Goal: Ask a question: Seek information or help from site administrators or community

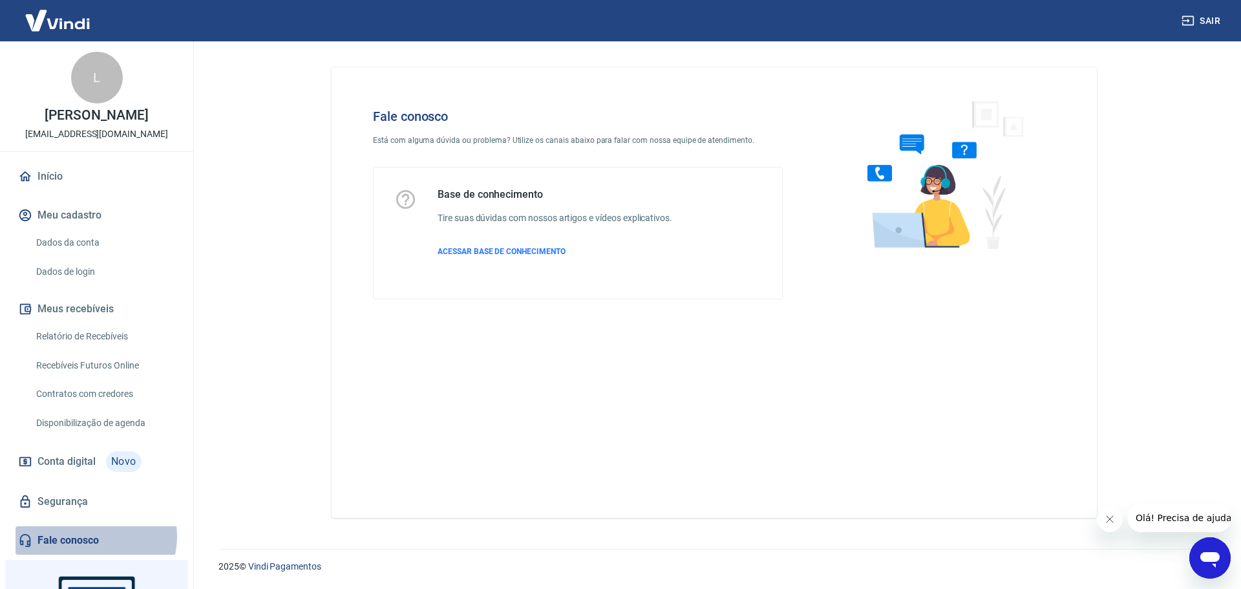
click at [95, 550] on link "Fale conosco" at bounding box center [97, 540] width 162 height 28
click at [1211, 555] on icon "Abrir janela de mensagens" at bounding box center [1209, 560] width 19 height 16
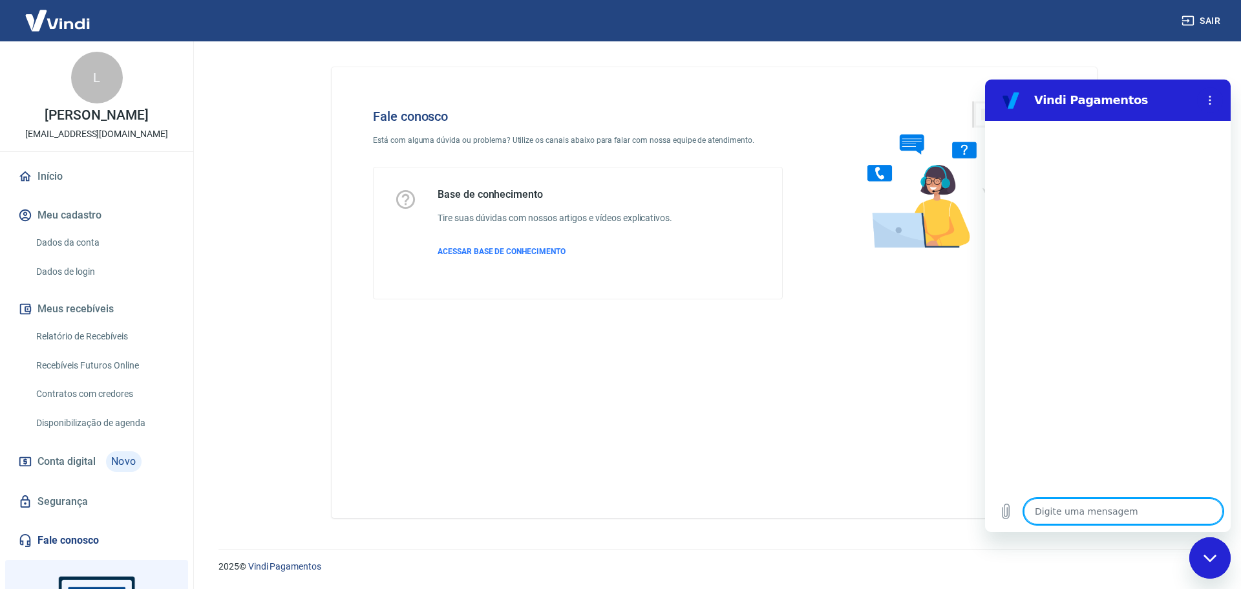
click at [1069, 507] on textarea at bounding box center [1123, 511] width 199 height 26
type textarea "F"
type textarea "x"
type textarea "Fa"
type textarea "x"
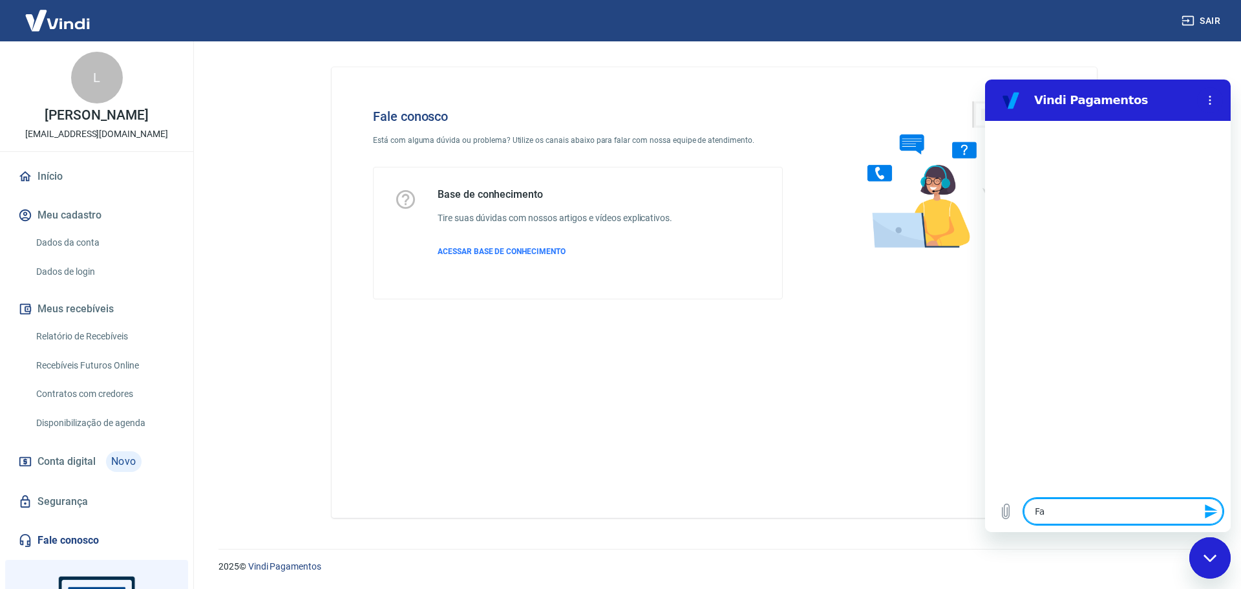
type textarea "Fal"
type textarea "x"
type textarea "Fala"
type textarea "x"
type textarea "Falar"
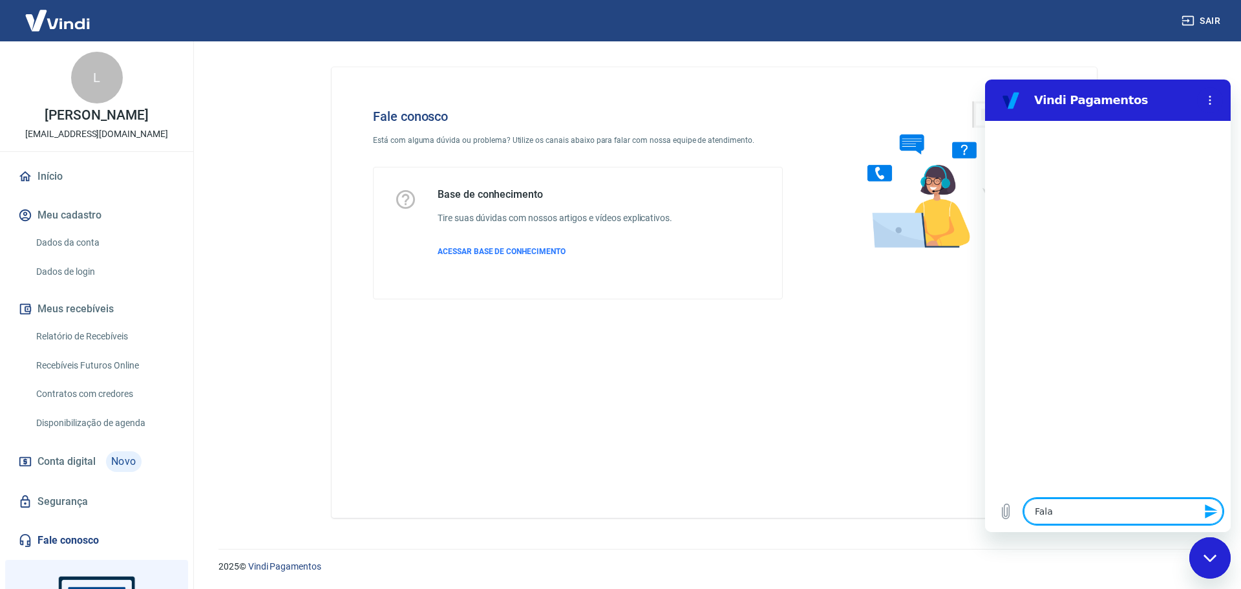
type textarea "x"
type textarea "Falar"
type textarea "x"
type textarea "Falar c"
type textarea "x"
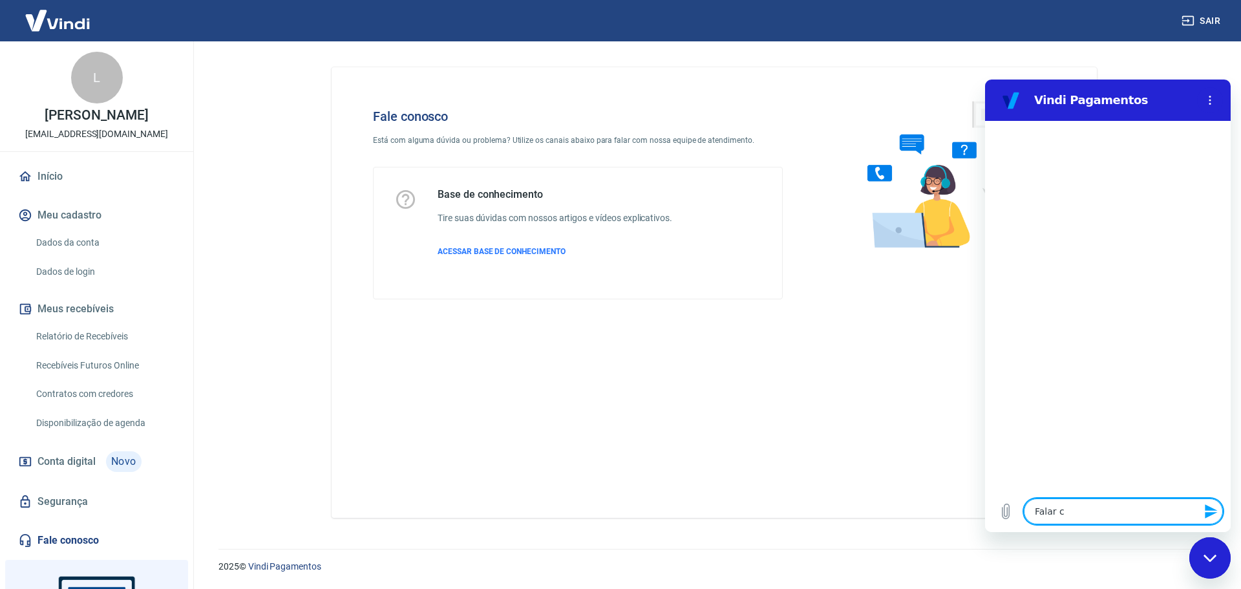
type textarea "Falar co"
type textarea "x"
type textarea "Falar com"
type textarea "x"
type textarea "Falar com"
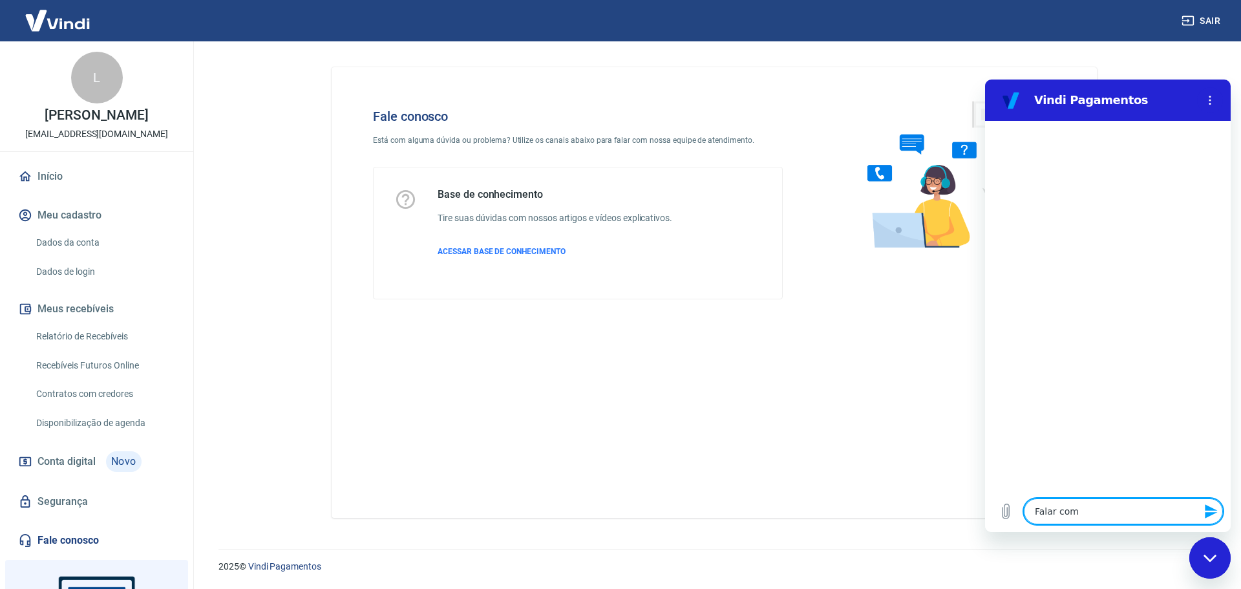
type textarea "x"
type textarea "Falar com a"
type textarea "x"
type textarea "Falar com at"
type textarea "x"
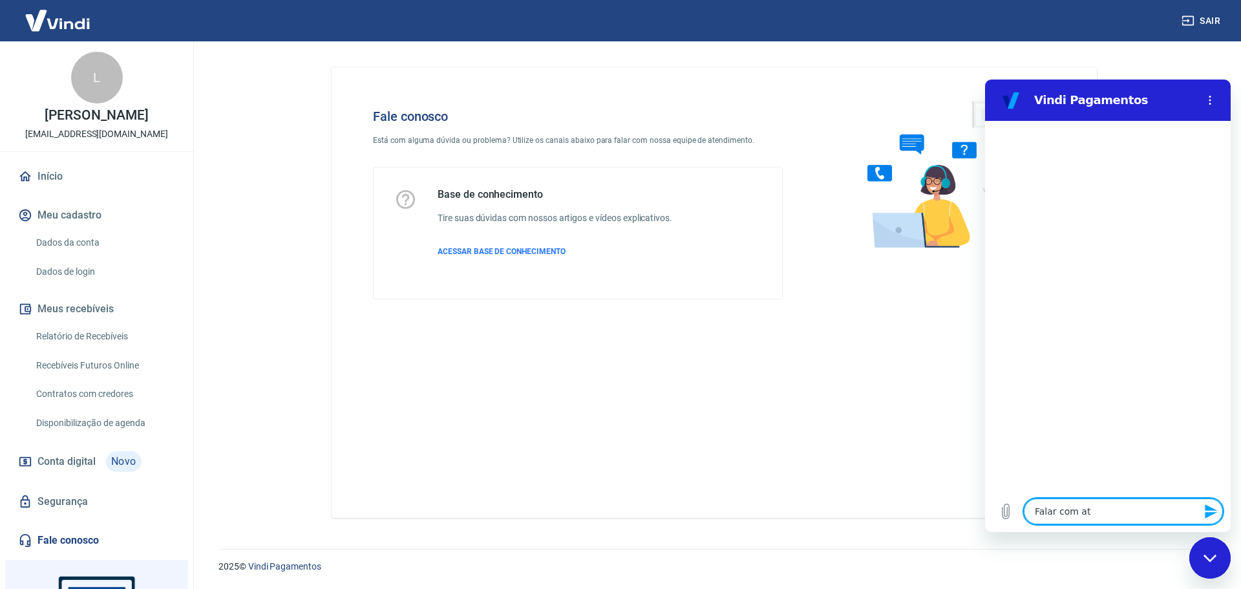
type textarea "Falar com ate"
type textarea "x"
type textarea "Falar com [GEOGRAPHIC_DATA]"
type textarea "x"
type textarea "Falar com atend"
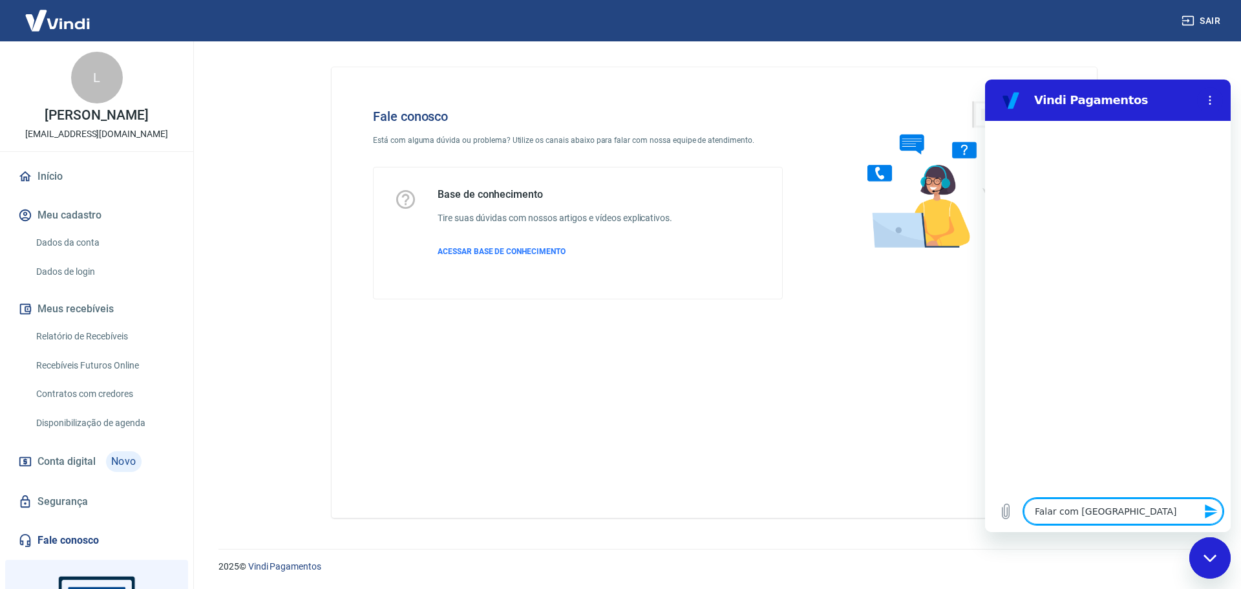
type textarea "x"
type textarea "Falar com atende"
type textarea "x"
type textarea "Falar com atenden"
type textarea "x"
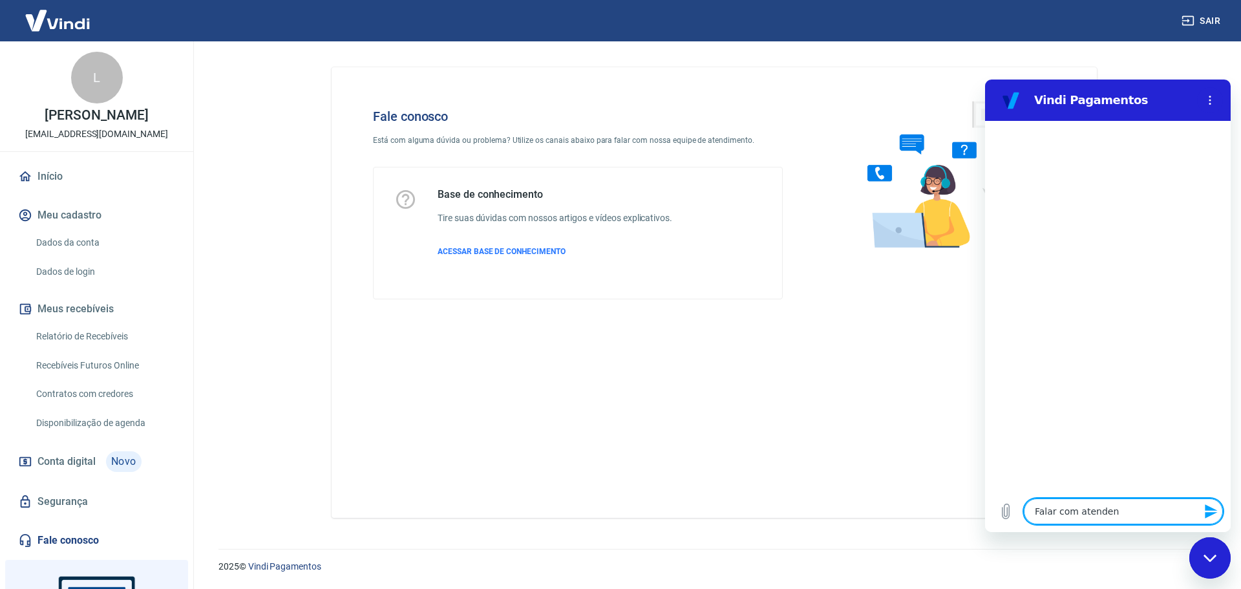
type textarea "Falar com atendent"
type textarea "x"
type textarea "Falar com atendente"
type textarea "x"
click at [1164, 153] on span "Falar com atendente" at bounding box center [1165, 158] width 93 height 10
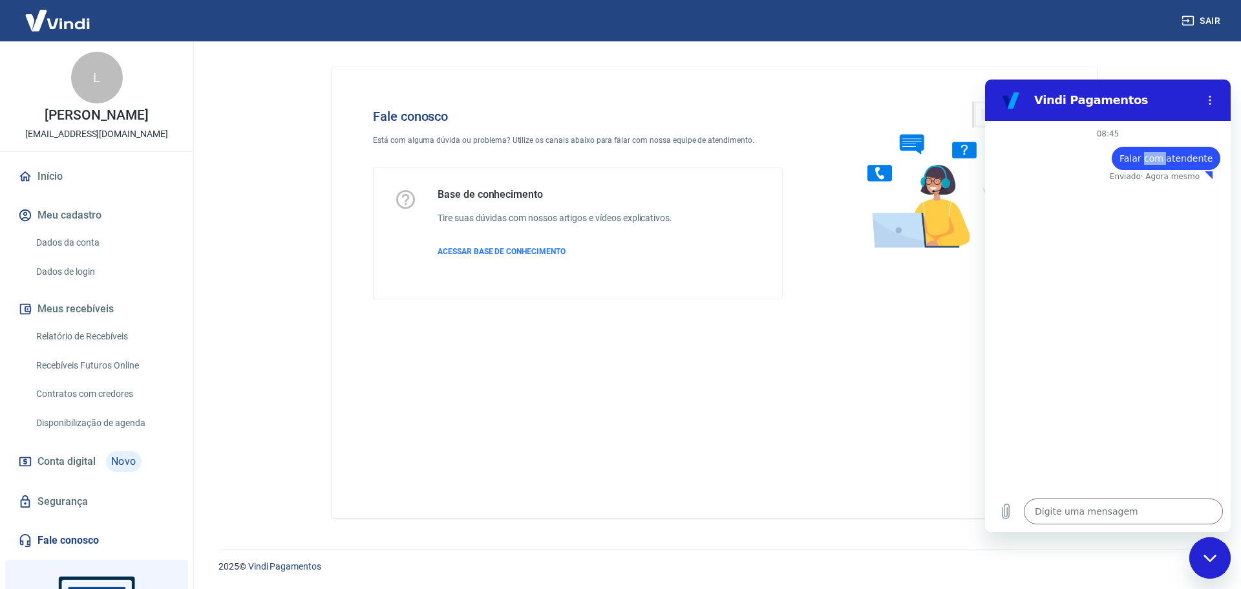
click at [1164, 153] on span "Falar com atendente" at bounding box center [1165, 158] width 93 height 10
copy span "Falar com atendente"
click at [1072, 512] on textarea at bounding box center [1123, 511] width 199 height 26
type textarea "x"
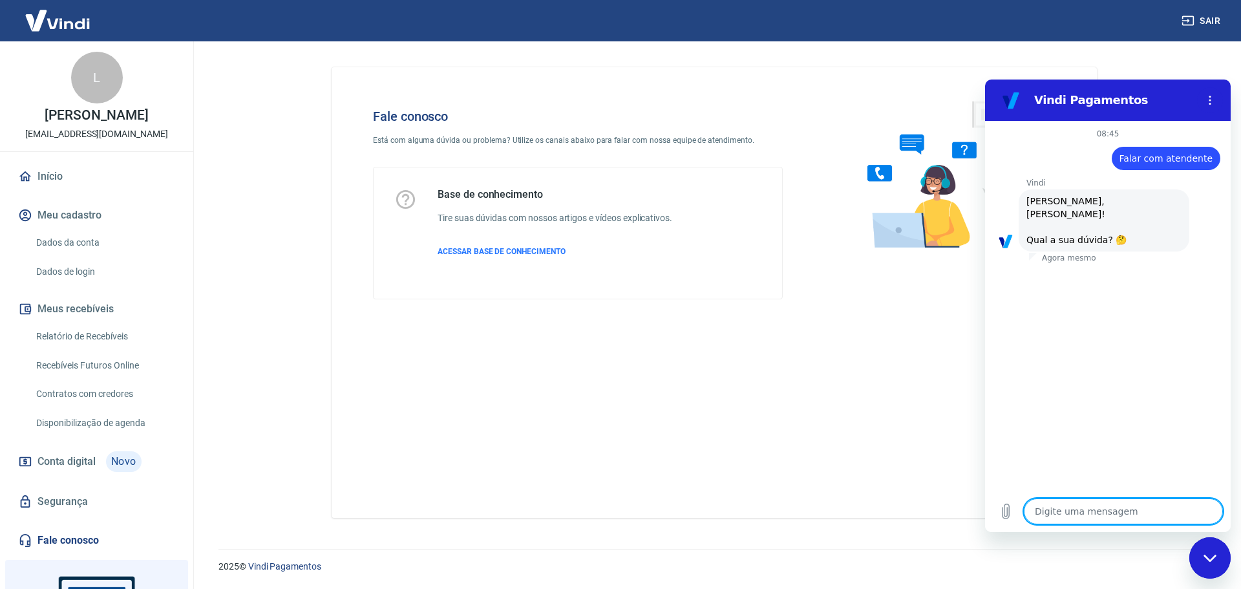
paste textarea "Falar com atendente"
type textarea "Falar com atendente"
type textarea "x"
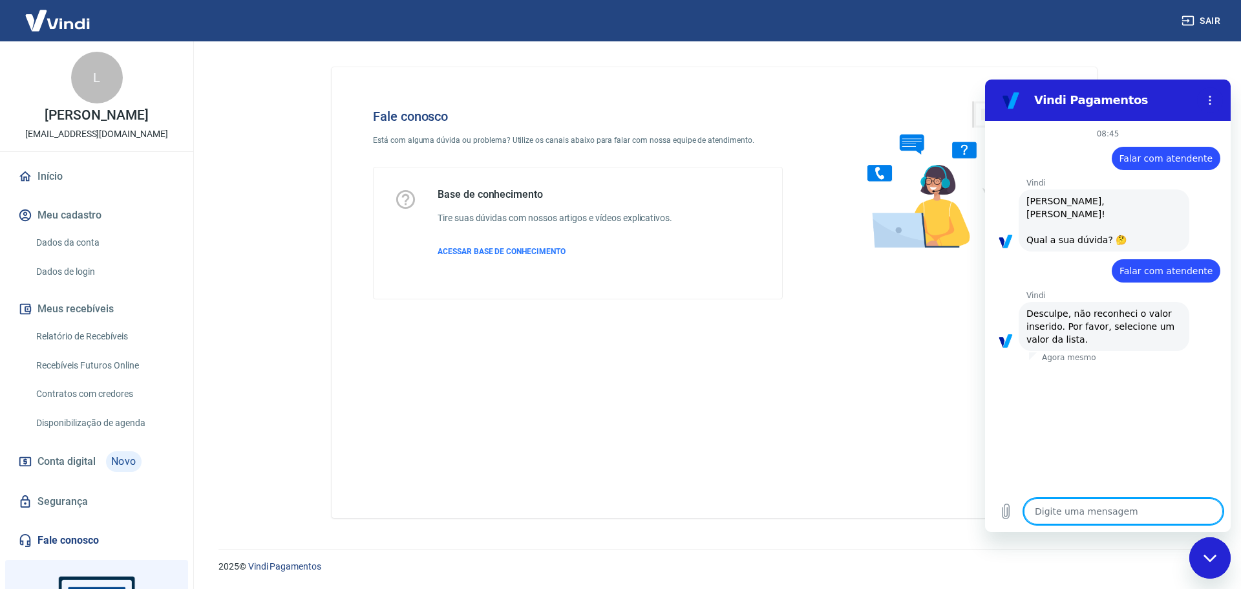
paste textarea "Falar com atendente"
type textarea "Falar com atendente"
type textarea "x"
paste textarea "Falar com atendente"
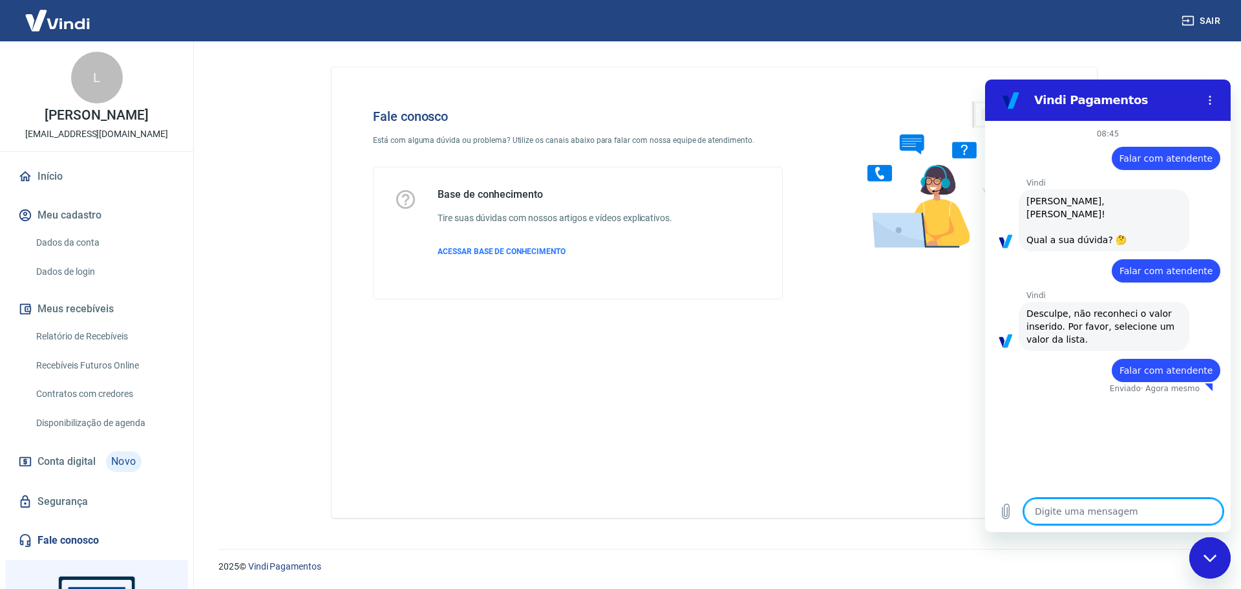
type textarea "Falar com atendente"
type textarea "x"
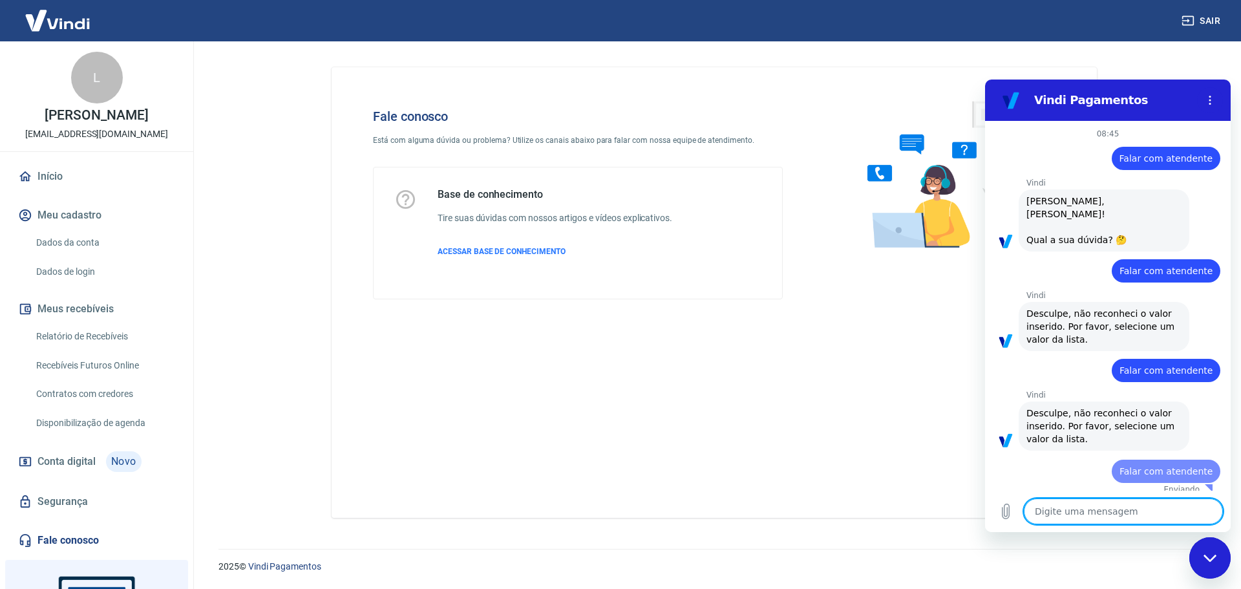
type textarea "x"
paste textarea "Falar com atendente"
type textarea "Falar com atendente"
type textarea "x"
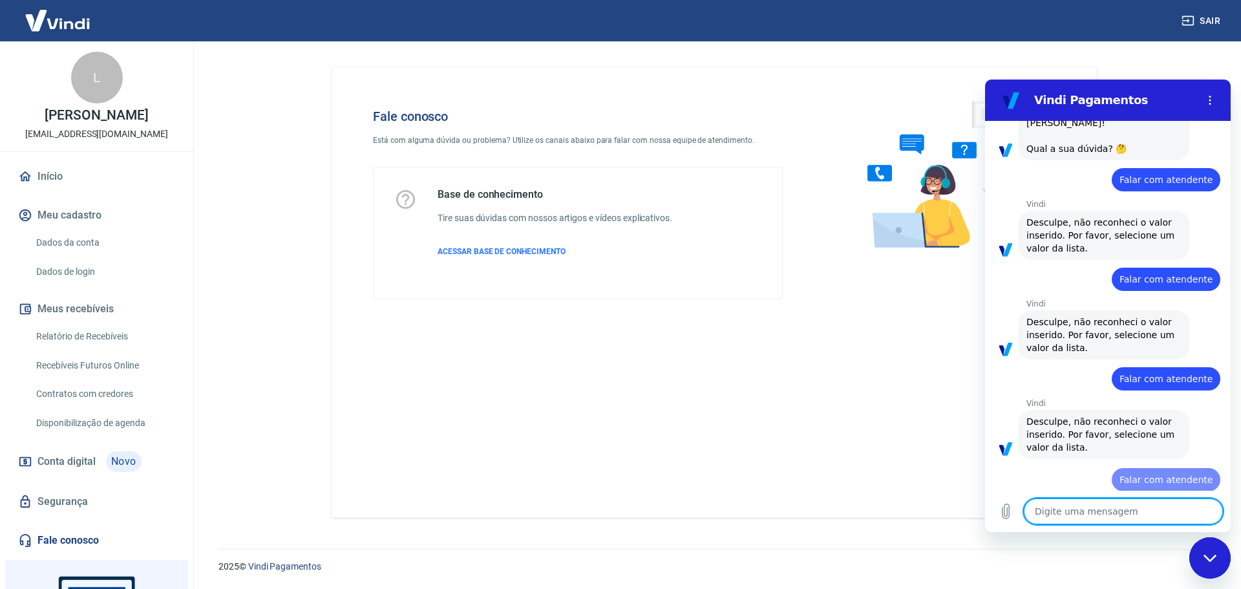
type textarea "x"
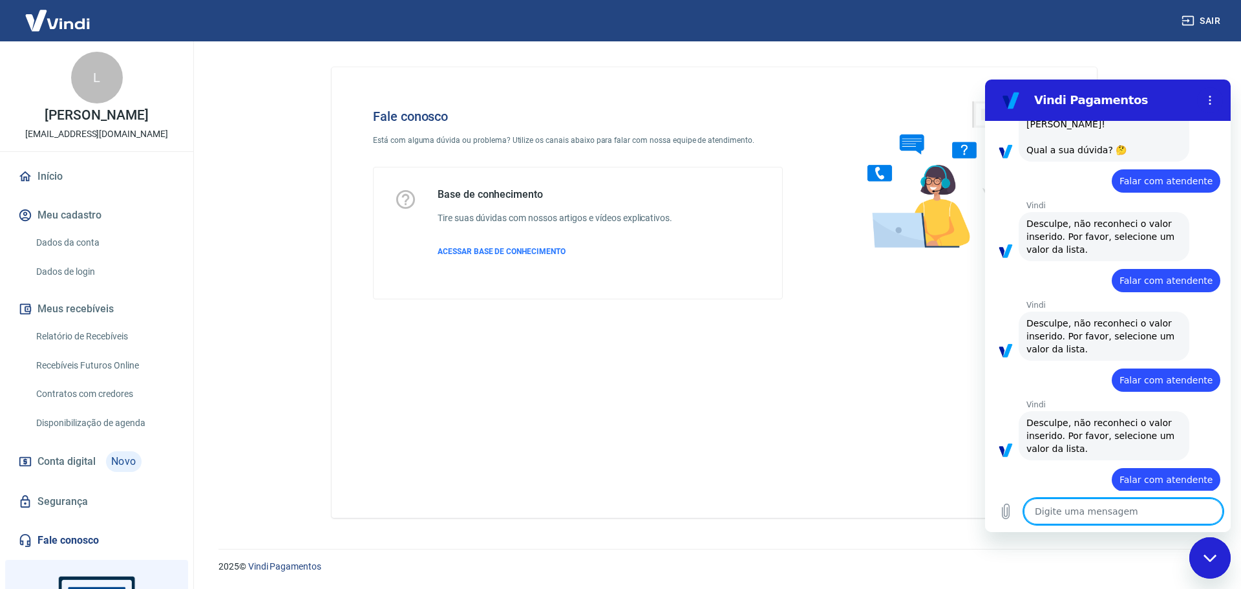
paste textarea "Falar com atendente"
type textarea "Falar com atendente"
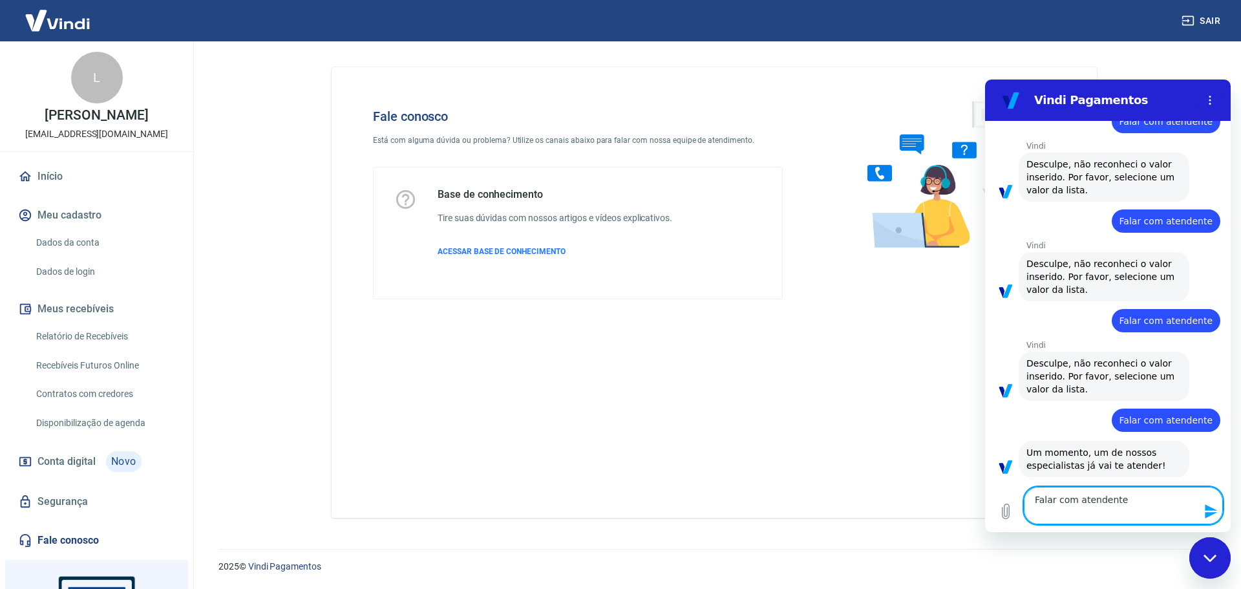
type textarea "x"
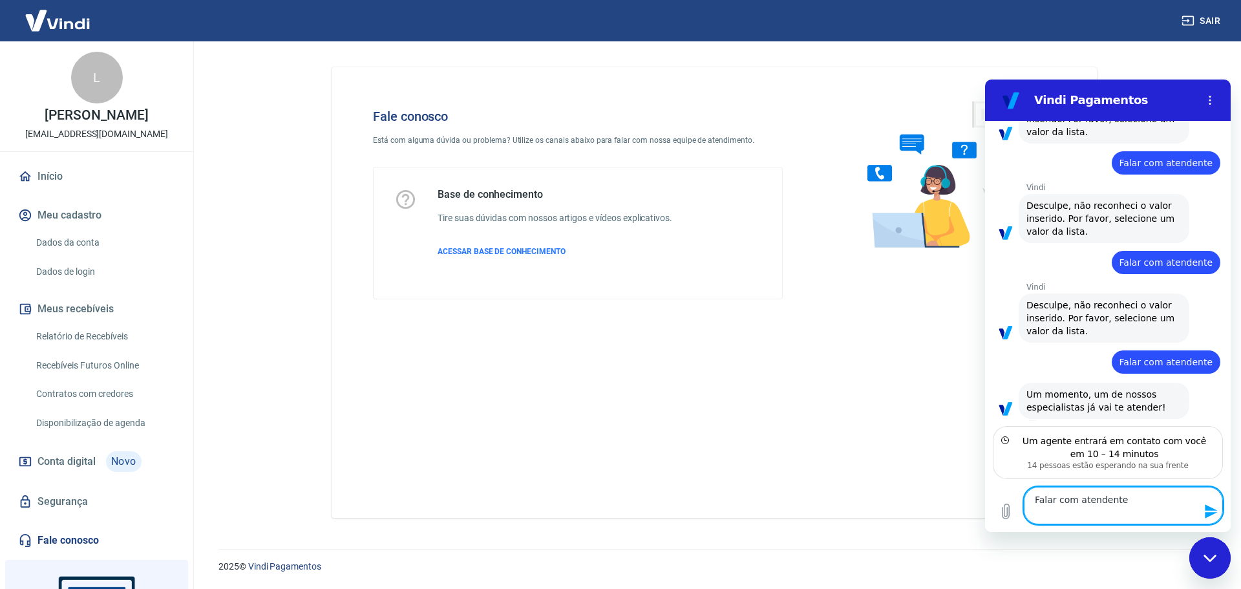
drag, startPoint x: 1128, startPoint y: 500, endPoint x: 1004, endPoint y: 495, distance: 123.5
click at [1004, 495] on div "Digite uma mensagem Falar com atendente x" at bounding box center [1108, 505] width 246 height 53
type textarea "x"
type textarea "G"
type textarea "x"
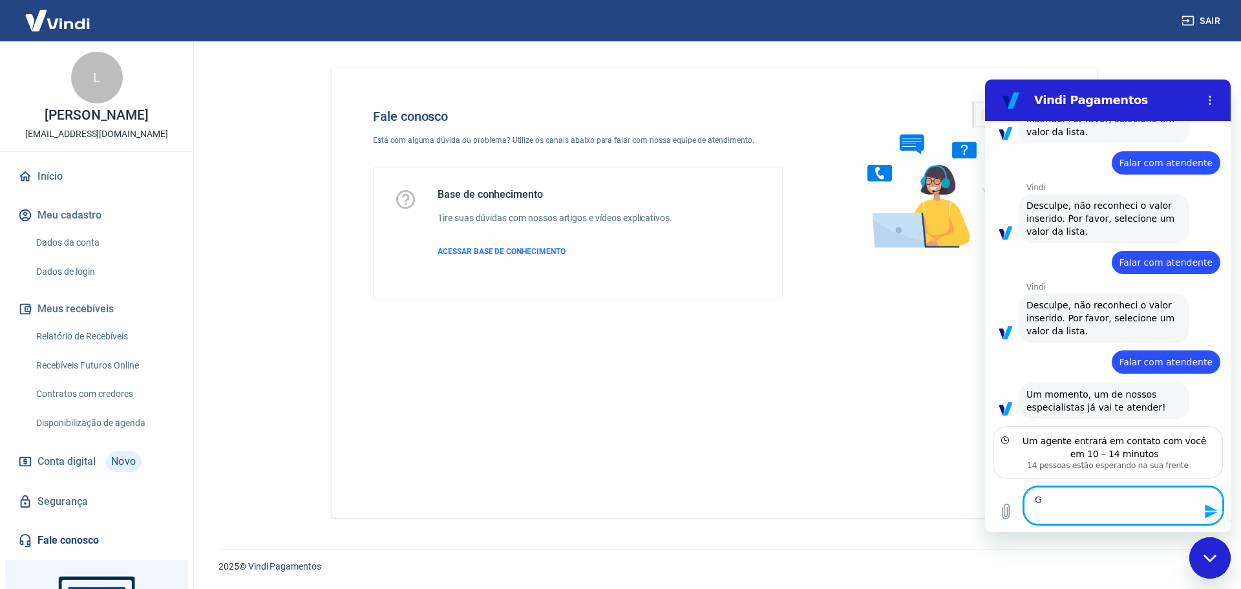
type textarea "Go"
type textarea "x"
type textarea "Gos"
type textarea "x"
type textarea "Gost"
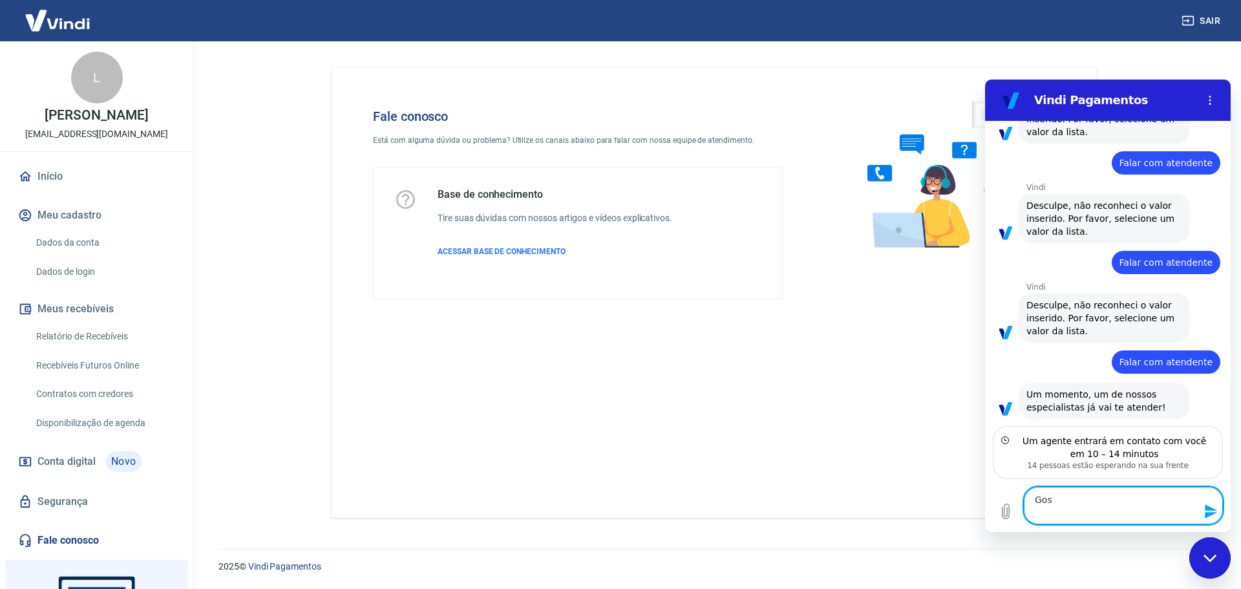
type textarea "x"
type textarea "Gostr"
type textarea "x"
type textarea "Gostra"
type textarea "x"
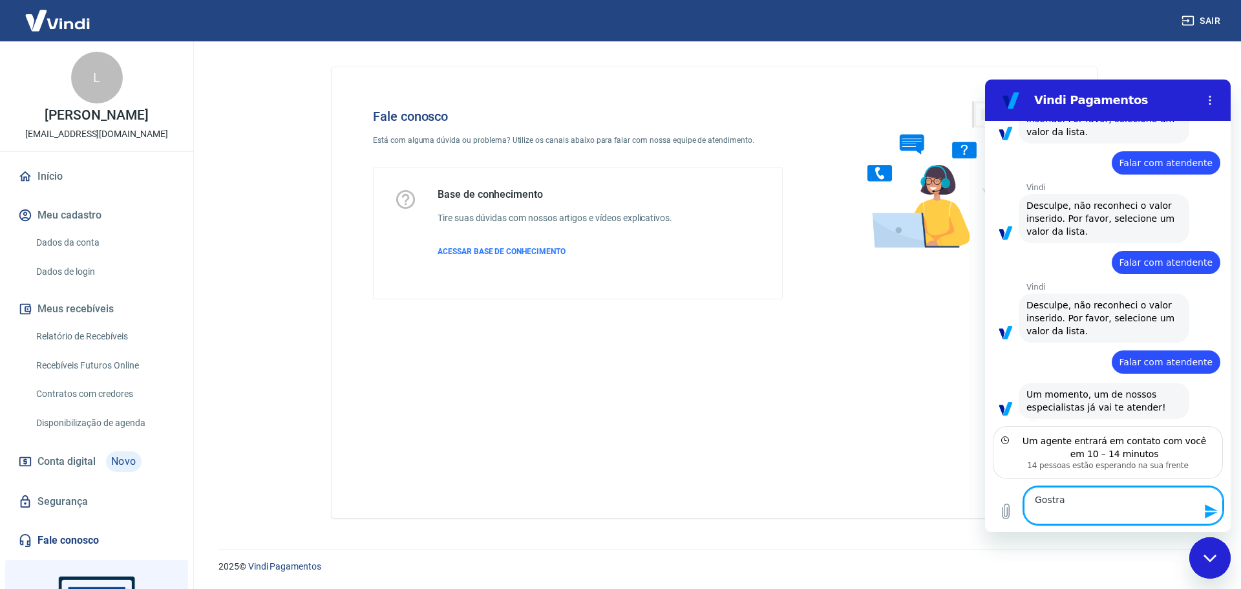
type textarea "Gostr"
type textarea "x"
type textarea "Gost"
type textarea "x"
type textarea "Gos"
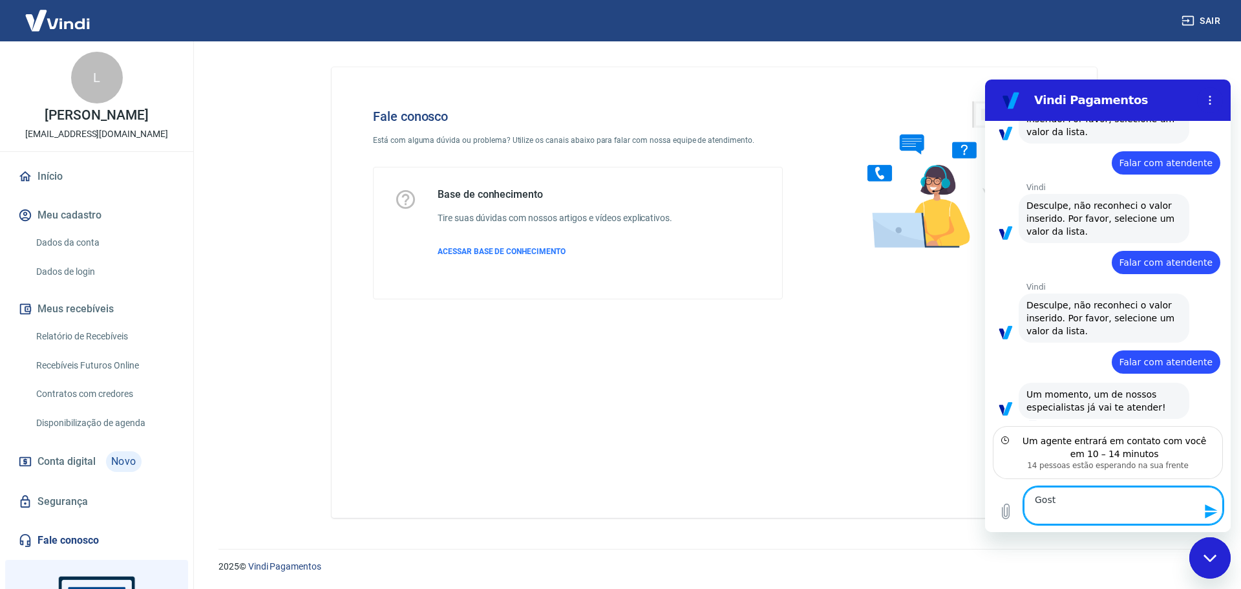
type textarea "x"
type textarea "Go"
type textarea "x"
type textarea "G"
type textarea "x"
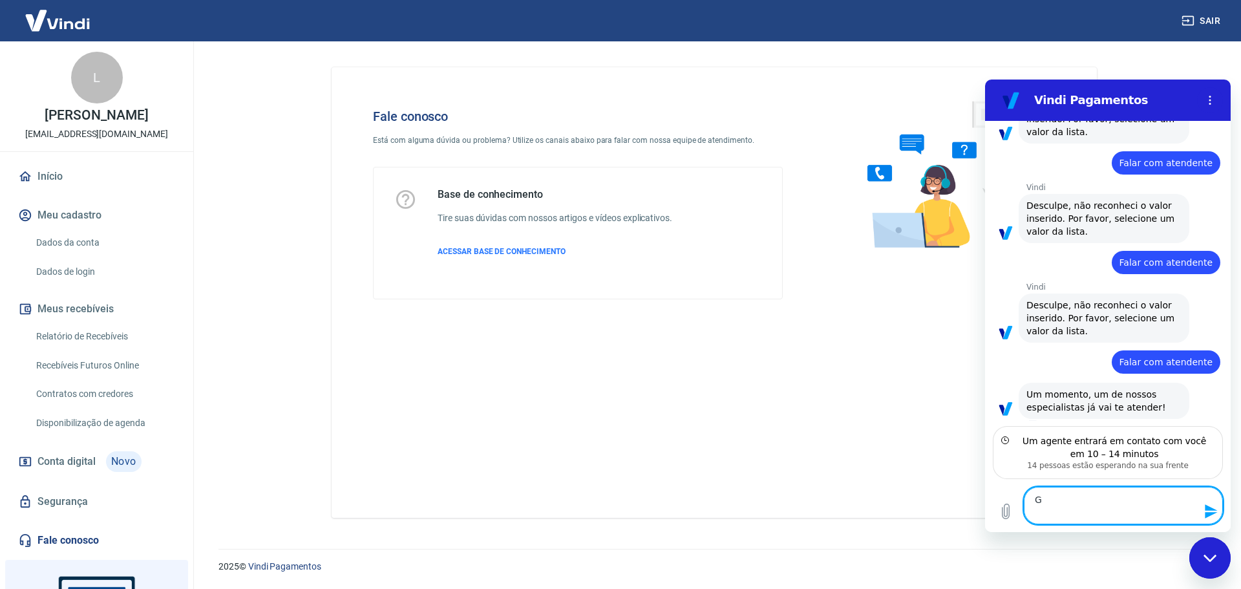
type textarea "x"
type textarea "B"
type textarea "x"
type textarea "Bo"
type textarea "x"
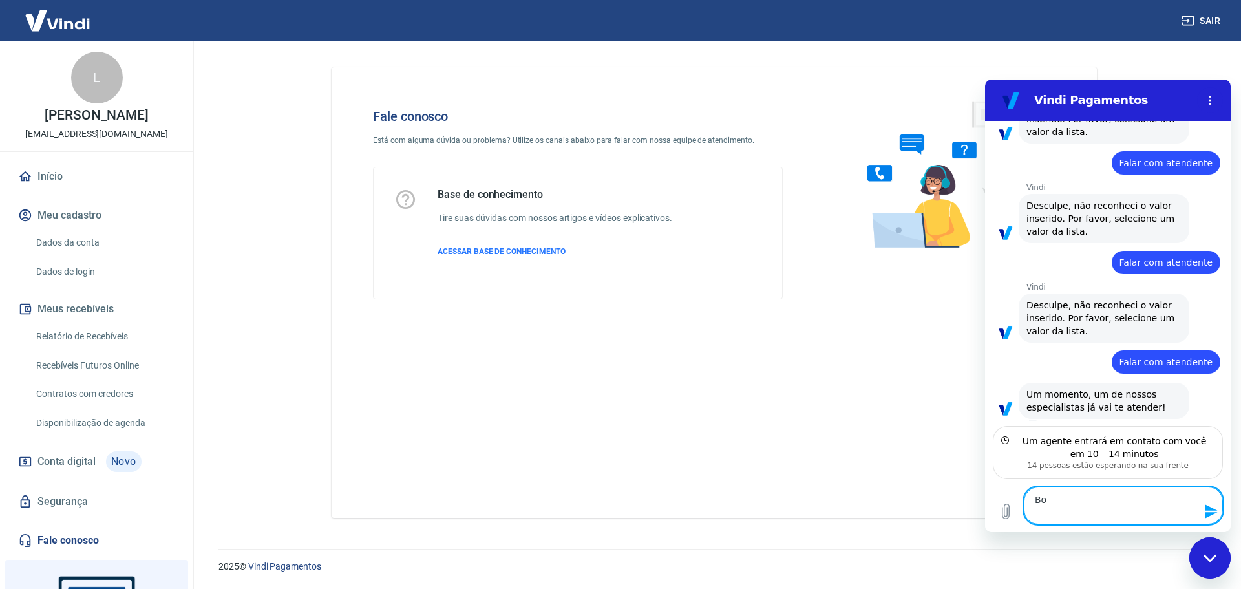
type textarea "Bom"
type textarea "x"
type textarea "Bom"
type textarea "x"
type textarea "Bom d"
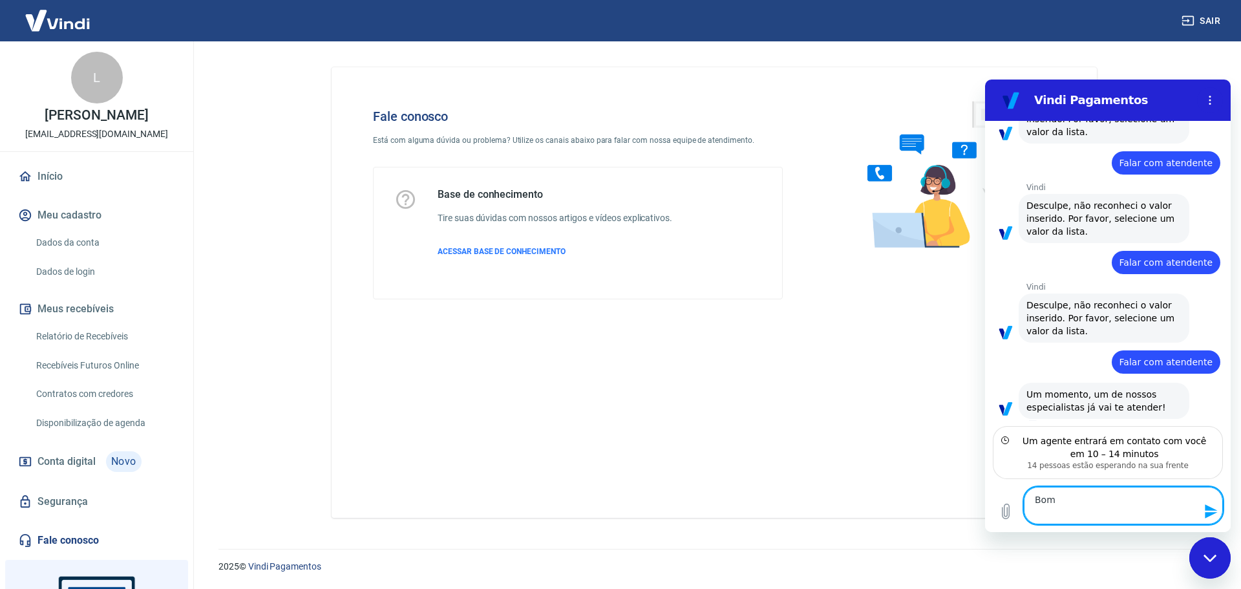
type textarea "x"
type textarea "Bom di"
type textarea "x"
type textarea "Bom dia"
type textarea "x"
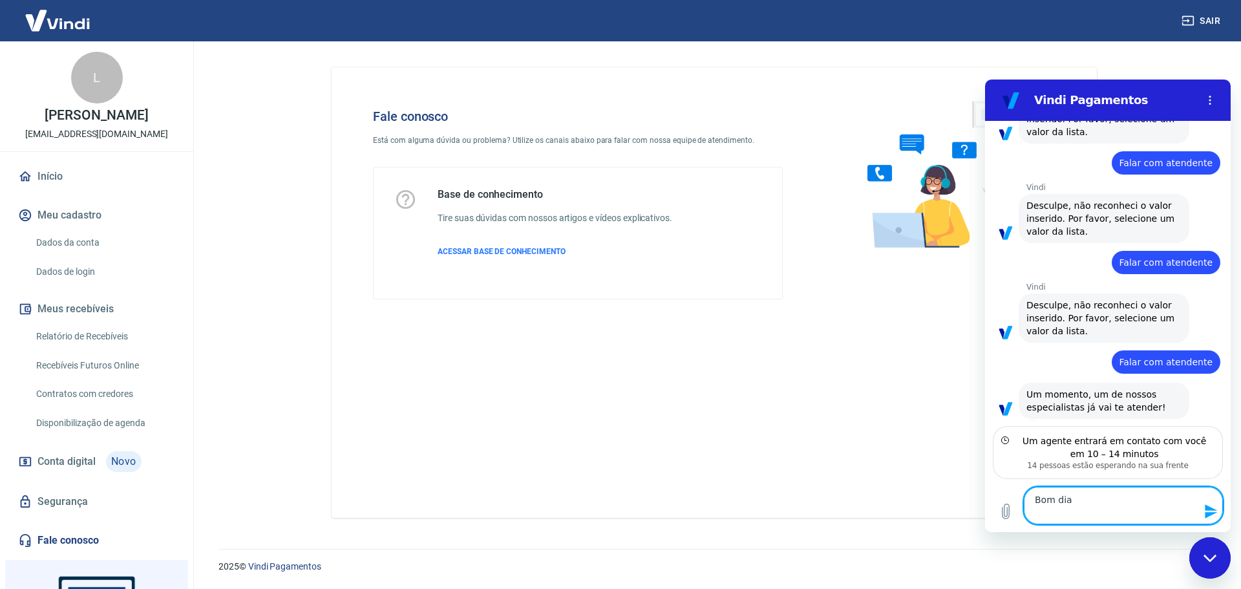
type textarea "Bom dia"
type textarea "x"
type textarea "Bom dia f"
type textarea "x"
type textarea "Bom dia fo"
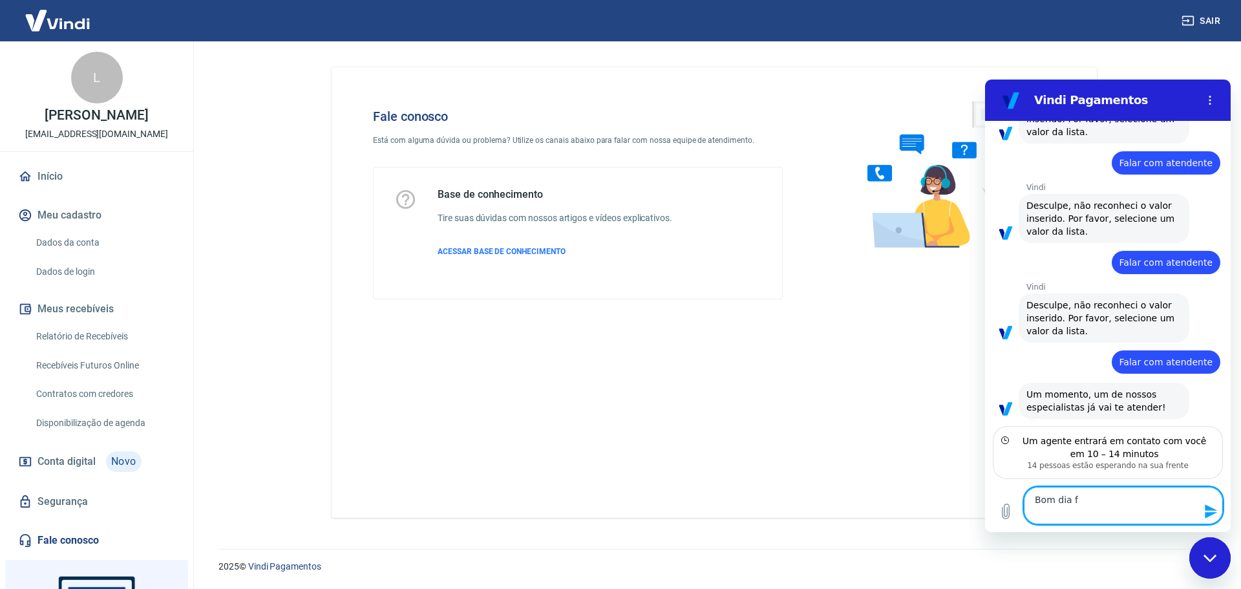
type textarea "x"
type textarea "Bom dia foi"
type textarea "x"
type textarea "Bom dia foi"
type textarea "x"
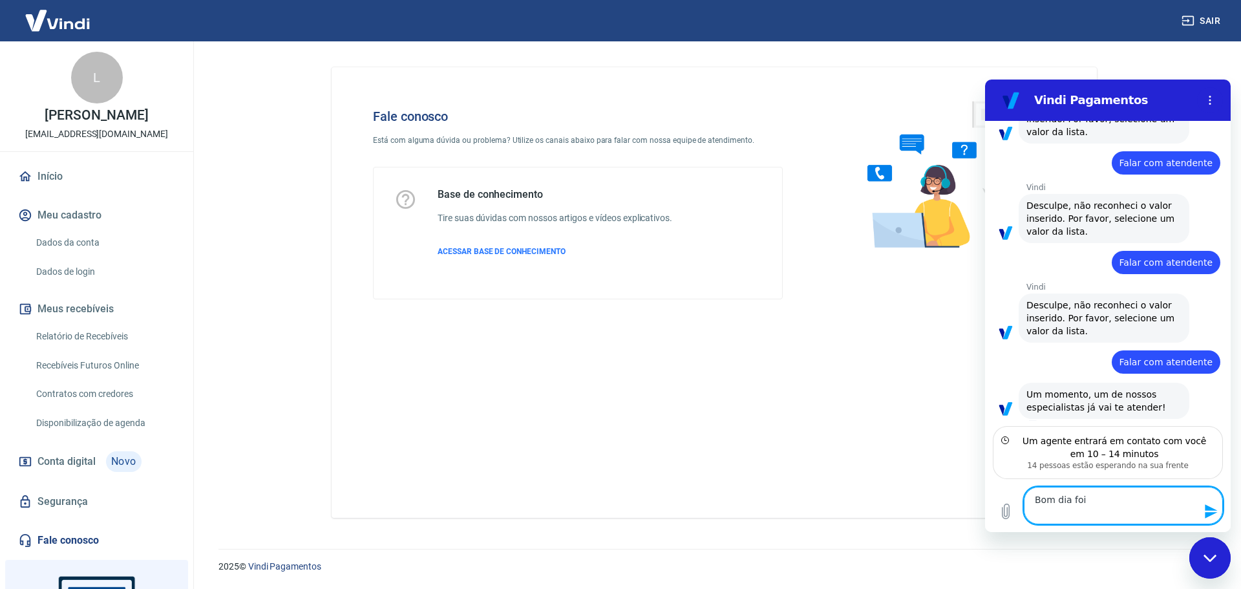
type textarea "Bom dia foi a"
type textarea "x"
type textarea "Bom dia foi ab"
type textarea "x"
type textarea "Bom dia foi abe"
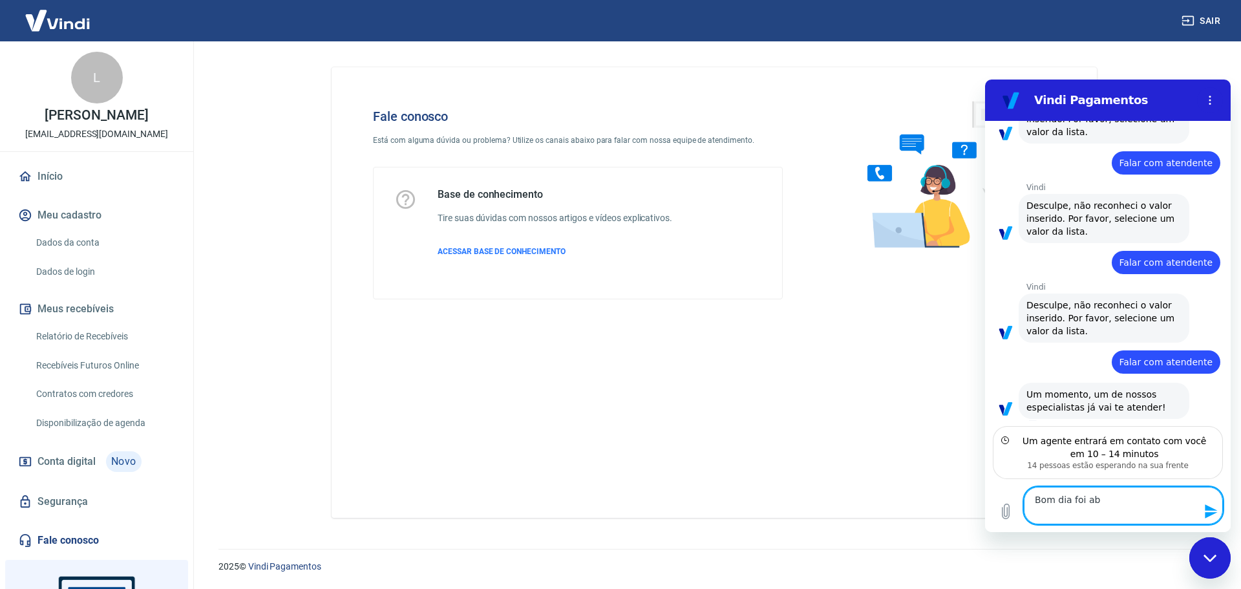
type textarea "x"
type textarea "Bom dia foi abet"
type textarea "x"
type textarea "Bom dia foi abeto"
type textarea "x"
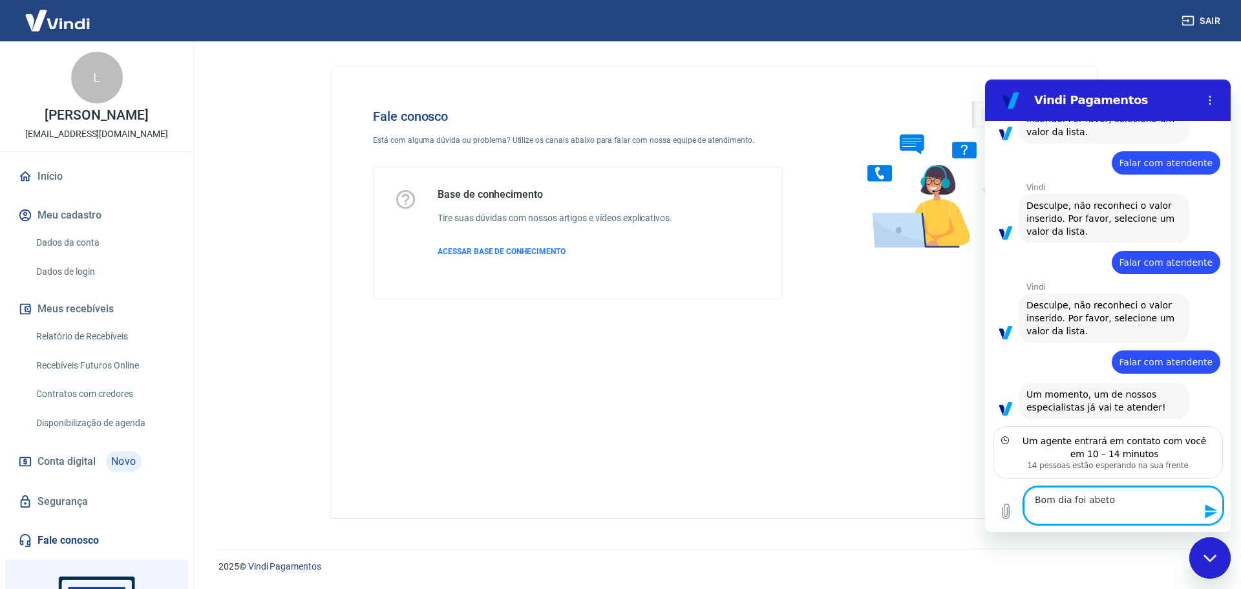
type textarea "Bom dia foi abeto"
type textarea "x"
type textarea "Bom dia foi abeto u"
type textarea "x"
type textarea "Bom dia foi abeto um"
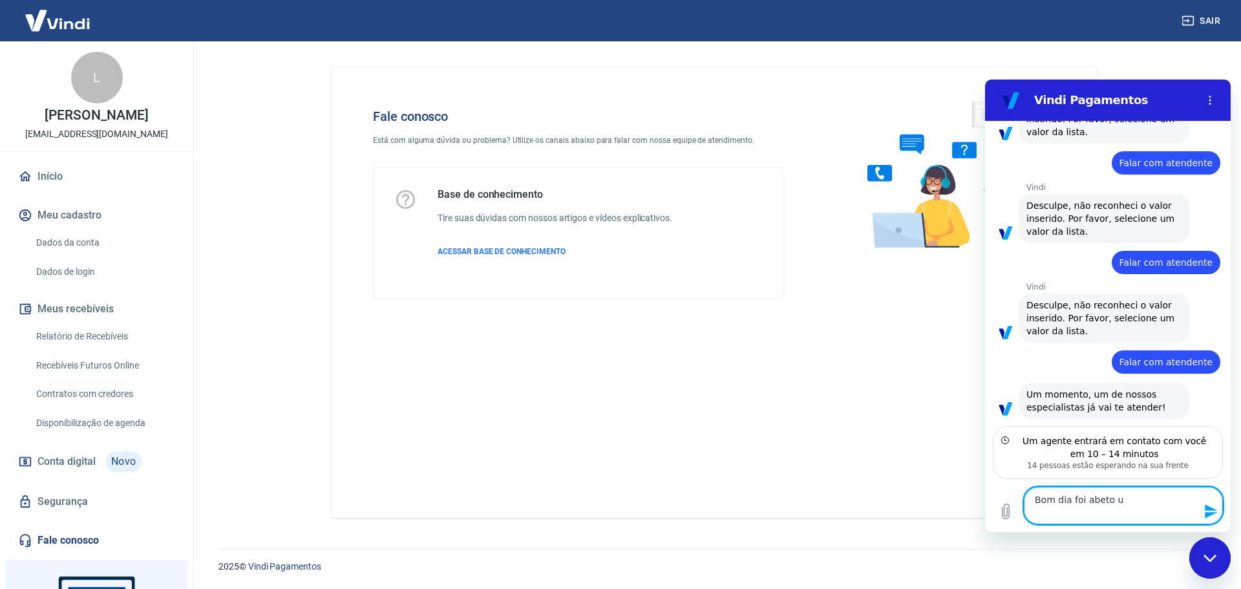
type textarea "x"
type textarea "Bom dia foi abeto u"
type textarea "x"
type textarea "Bom dia foi abeto"
type textarea "x"
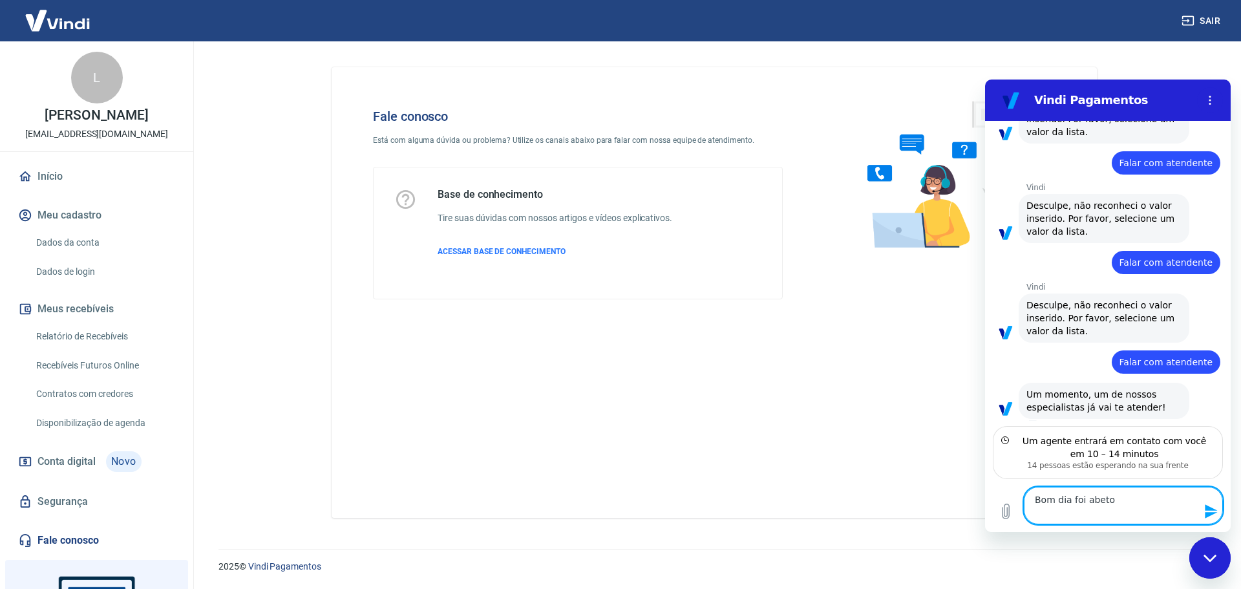
type textarea "Bom dia foi abeto"
type textarea "x"
type textarea "Bom dia foi abet"
type textarea "x"
type textarea "Bom dia foi abe"
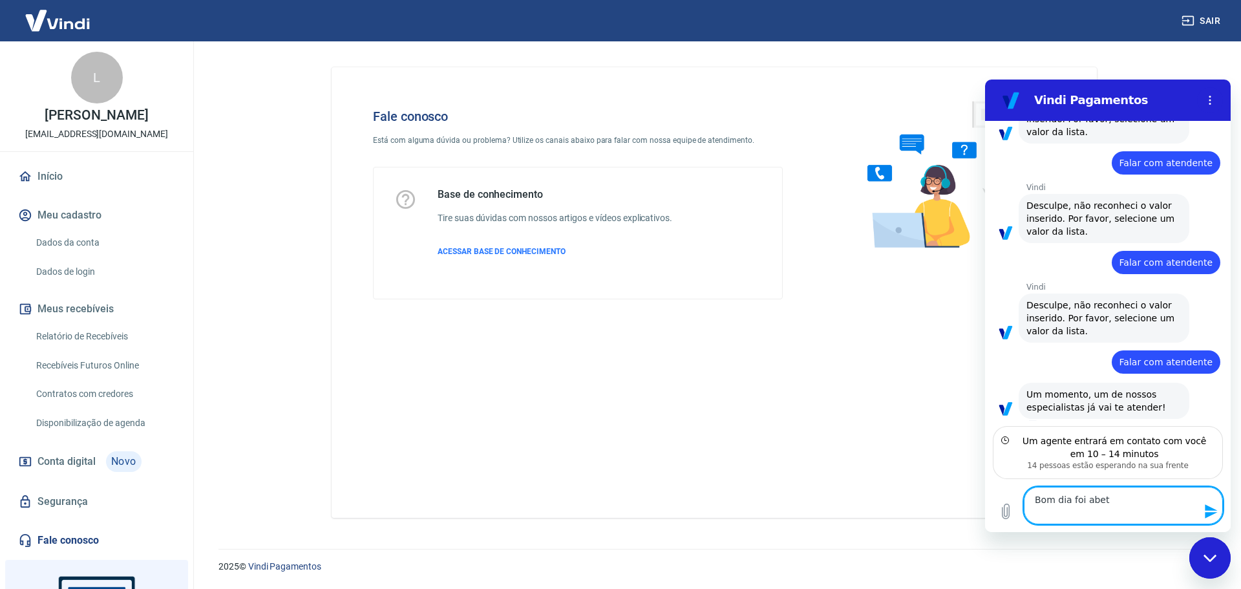
type textarea "x"
type textarea "Bom dia foi aber"
type textarea "x"
type textarea "Bom dia foi abert"
type textarea "x"
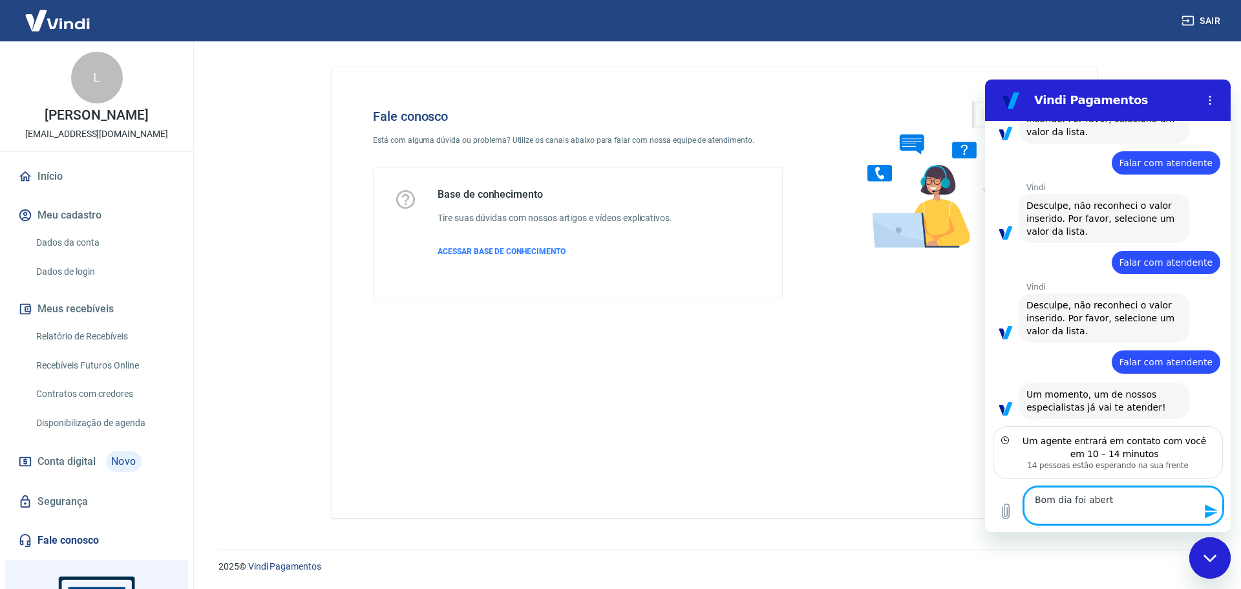
type textarea "Bom dia foi aberto"
type textarea "x"
type textarea "Bom dia foi aberto"
type textarea "x"
type textarea "Bom dia foi aberto u"
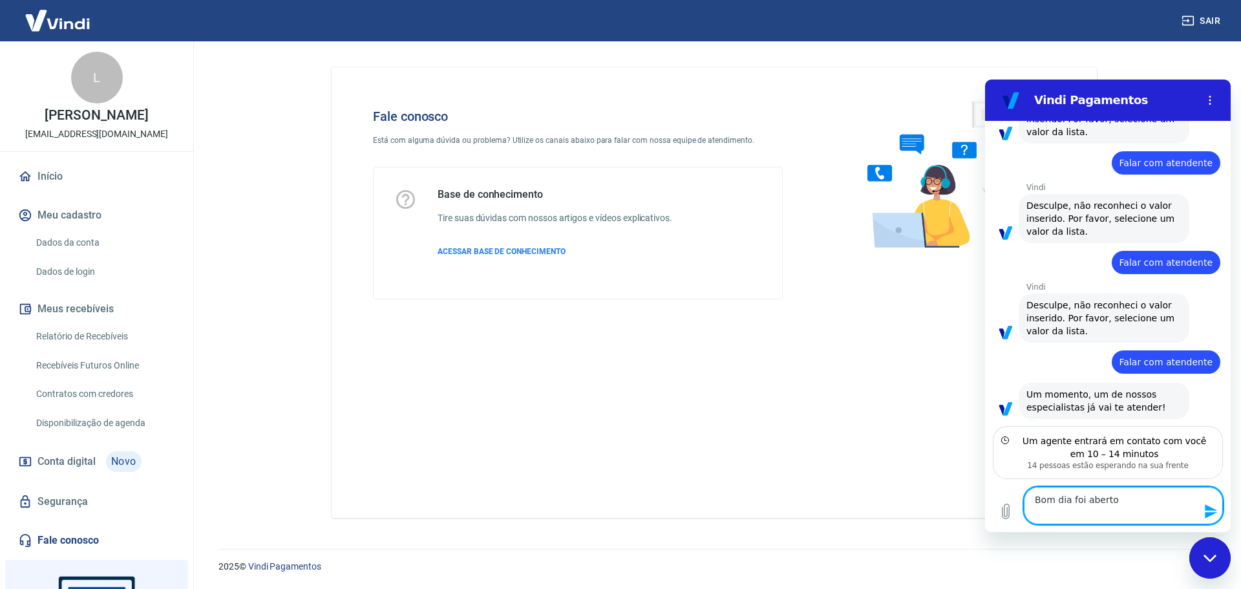
type textarea "x"
type textarea "Bom dia foi aberto um"
type textarea "x"
type textarea "Bom dia foi aberto um"
type textarea "x"
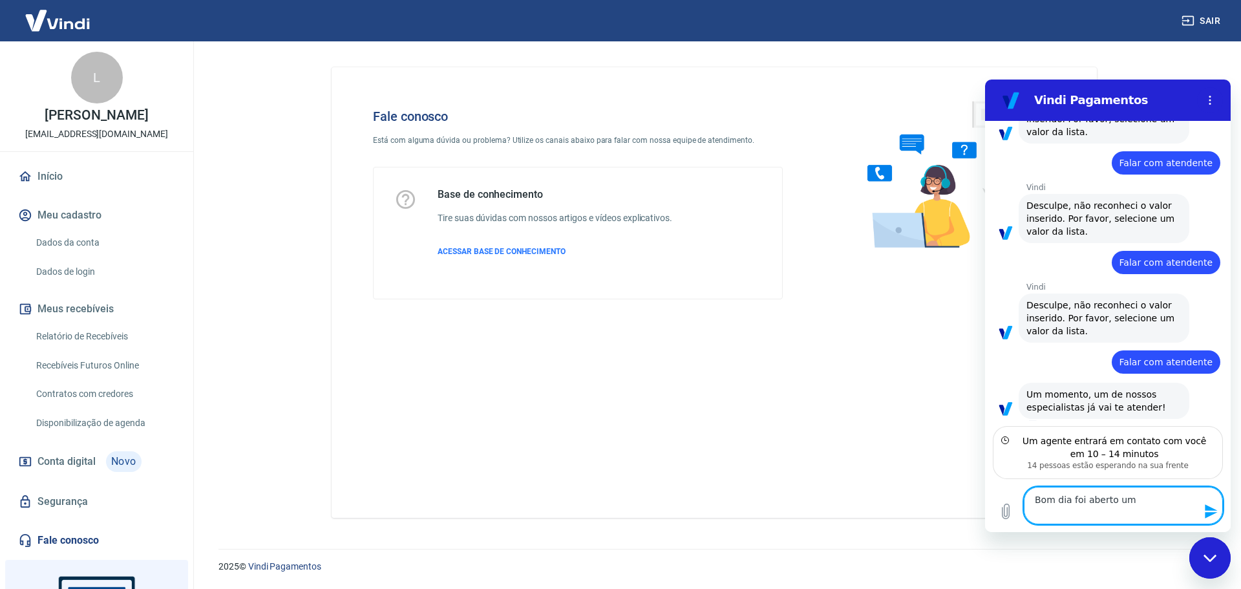
type textarea "Bom dia foi aberto um c"
type textarea "x"
type textarea "Bom dia foi aberto um ch"
type textarea "x"
type textarea "Bom dia foi aberto um cha"
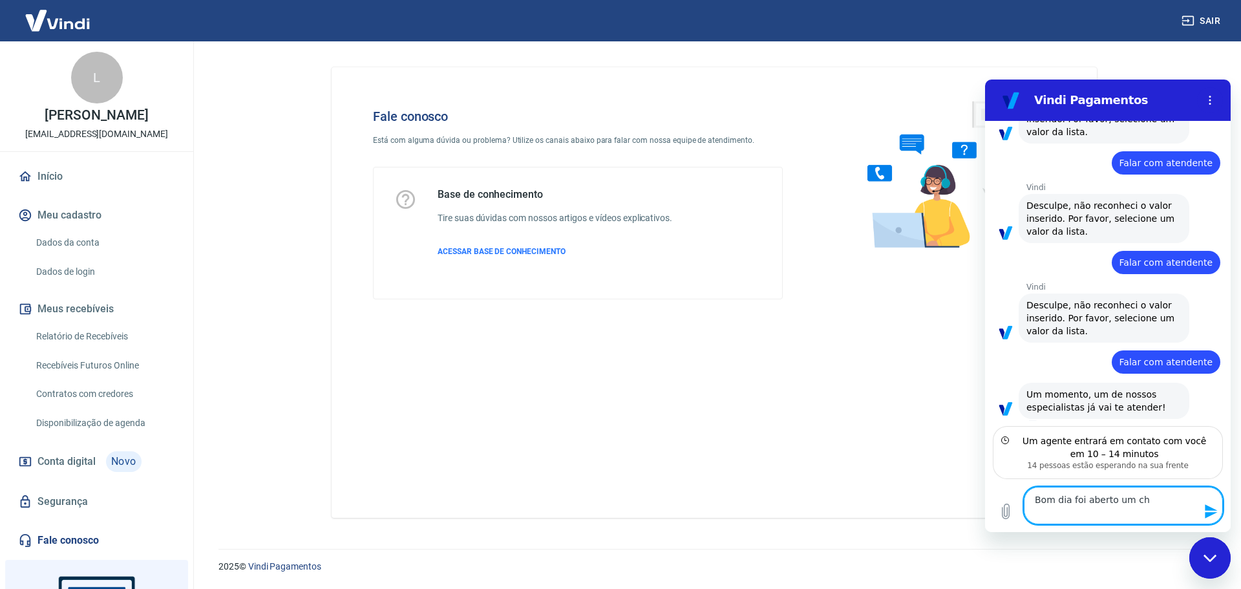
type textarea "x"
type textarea "Bom dia foi aberto um cham"
type textarea "x"
type textarea "Bom dia foi aberto um chama"
type textarea "x"
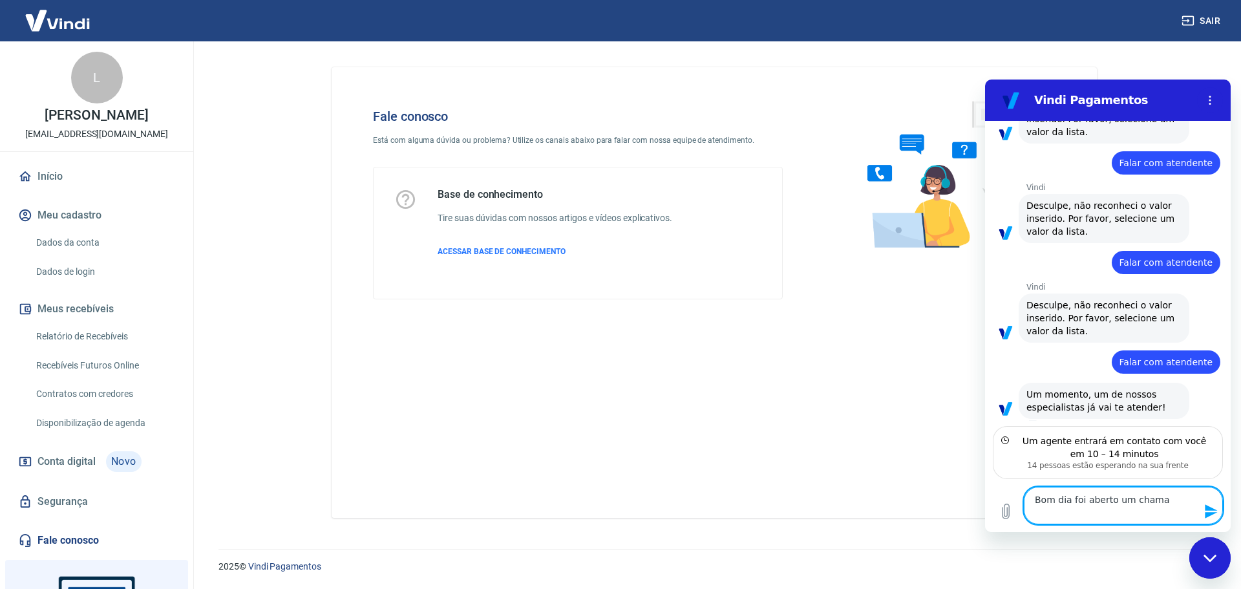
type textarea "Bom dia foi aberto um chamad"
type textarea "x"
type textarea "Bom dia foi aberto um chamado"
type textarea "x"
type textarea "Bom dia foi aberto um chamado"
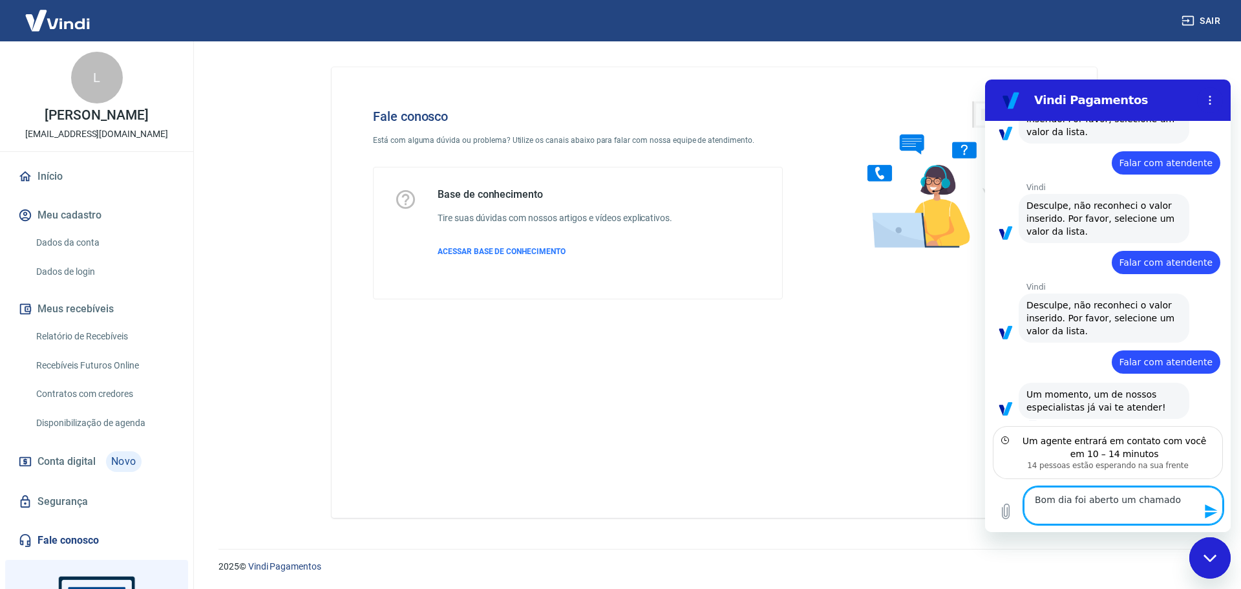
type textarea "x"
type textarea "Bom dia foi aberto um chamado d"
type textarea "x"
type textarea "Bom dia foi aberto um chamado de"
type textarea "x"
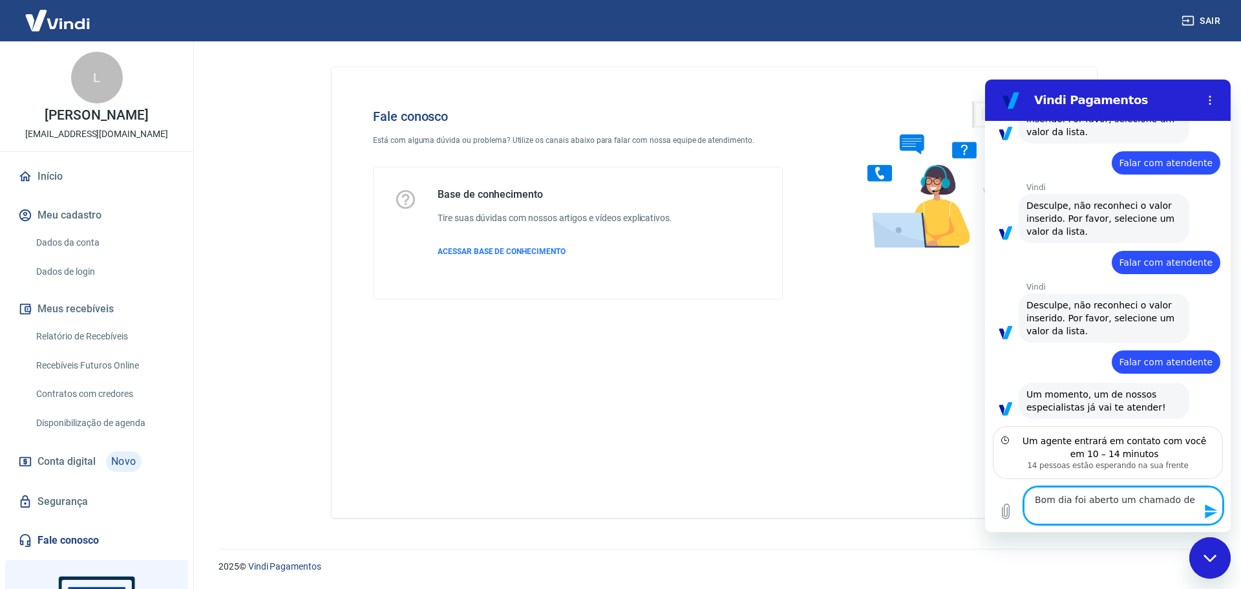
type textarea "Bom dia foi aberto um chamado de"
type textarea "x"
type textarea "Bom dia foi aberto um chamado de n"
type textarea "x"
type textarea "Bom dia foi aberto um chamado de nú"
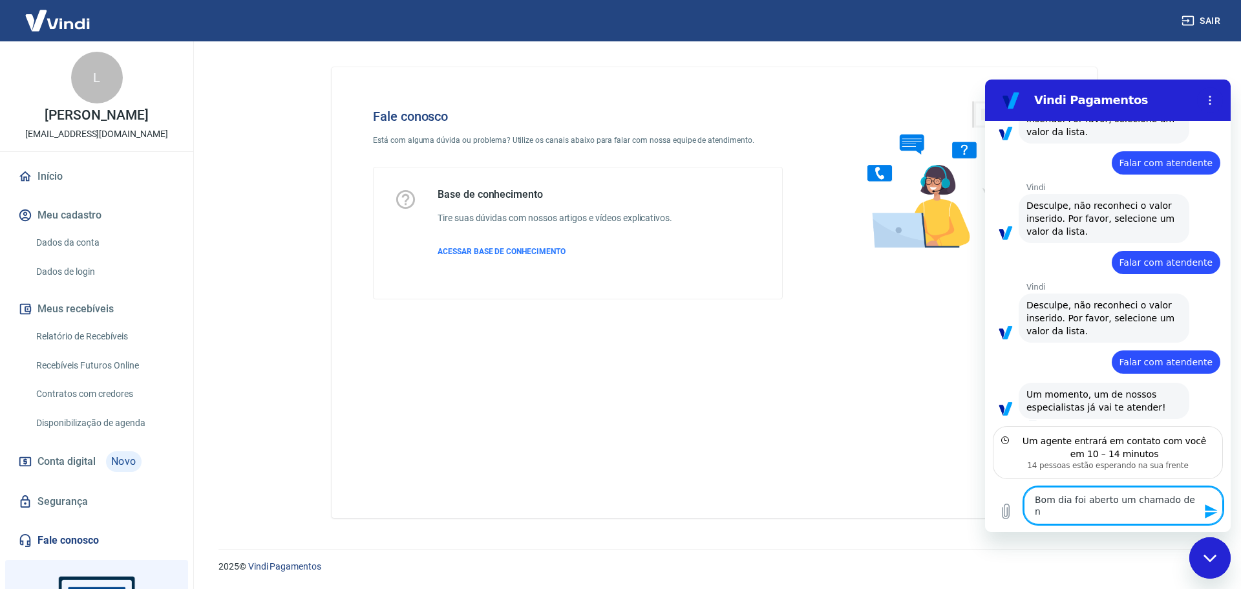
type textarea "x"
type textarea "Bom dia foi aberto um chamado de núm"
type textarea "x"
type textarea "Bom dia foi aberto um chamado de núme"
type textarea "x"
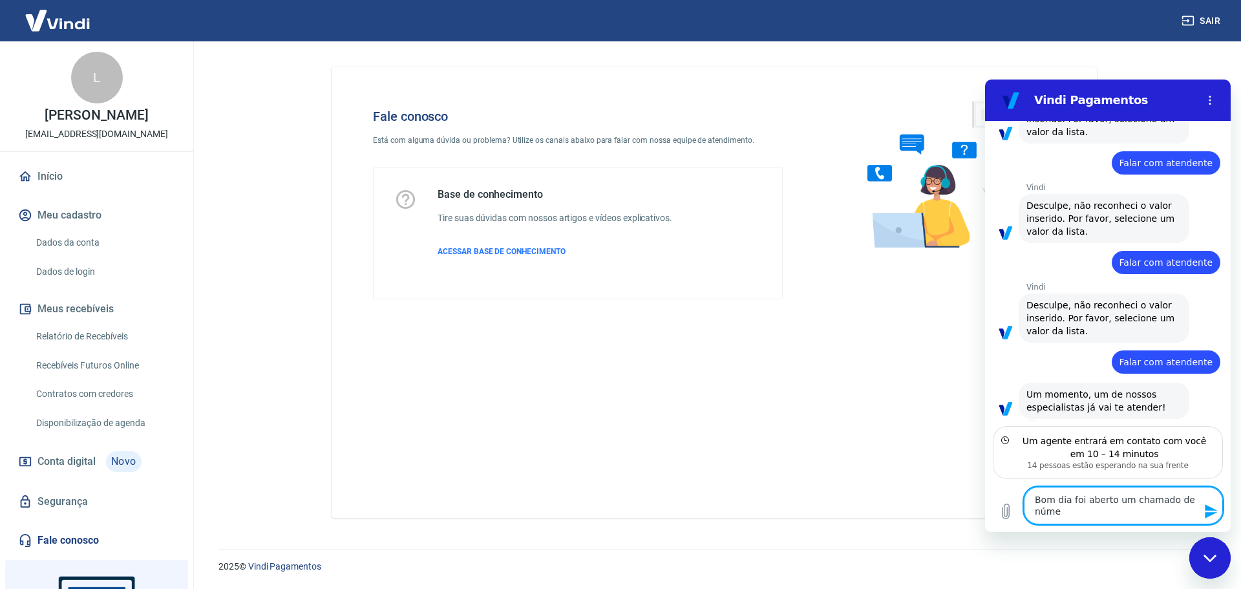
type textarea "Bom dia foi aberto um chamado de númer"
type textarea "x"
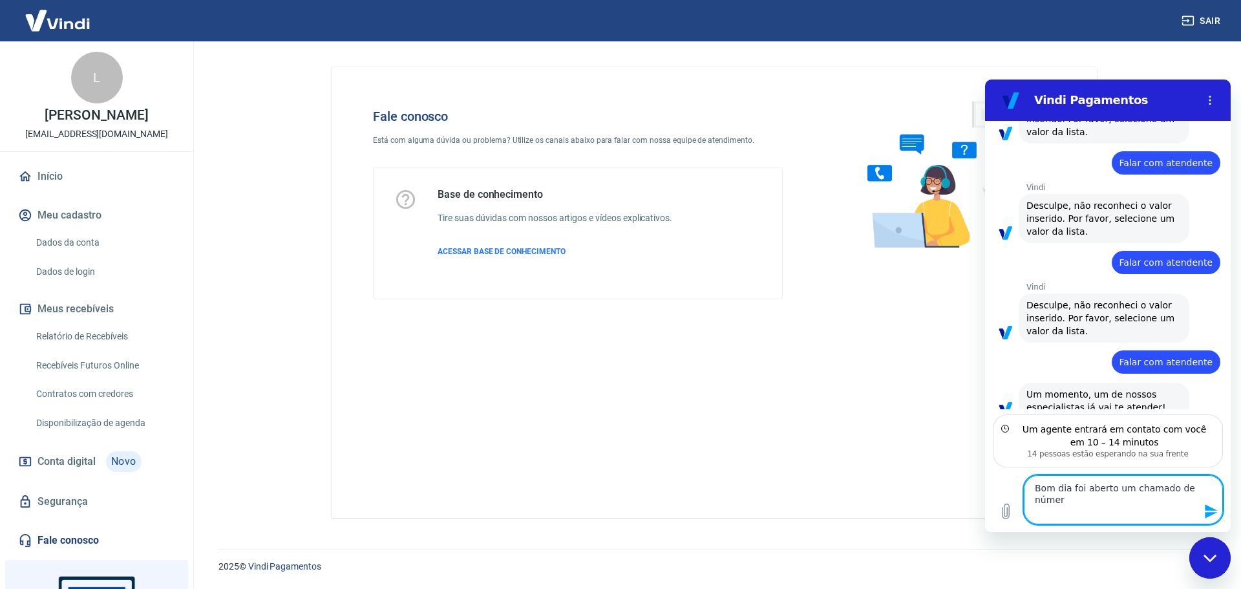
type textarea "Bom dia foi aberto um chamado de número"
type textarea "x"
type textarea "Bom dia foi aberto um chamado de número"
type textarea "x"
type textarea "Bom dia foi aberto um chamado de número 1"
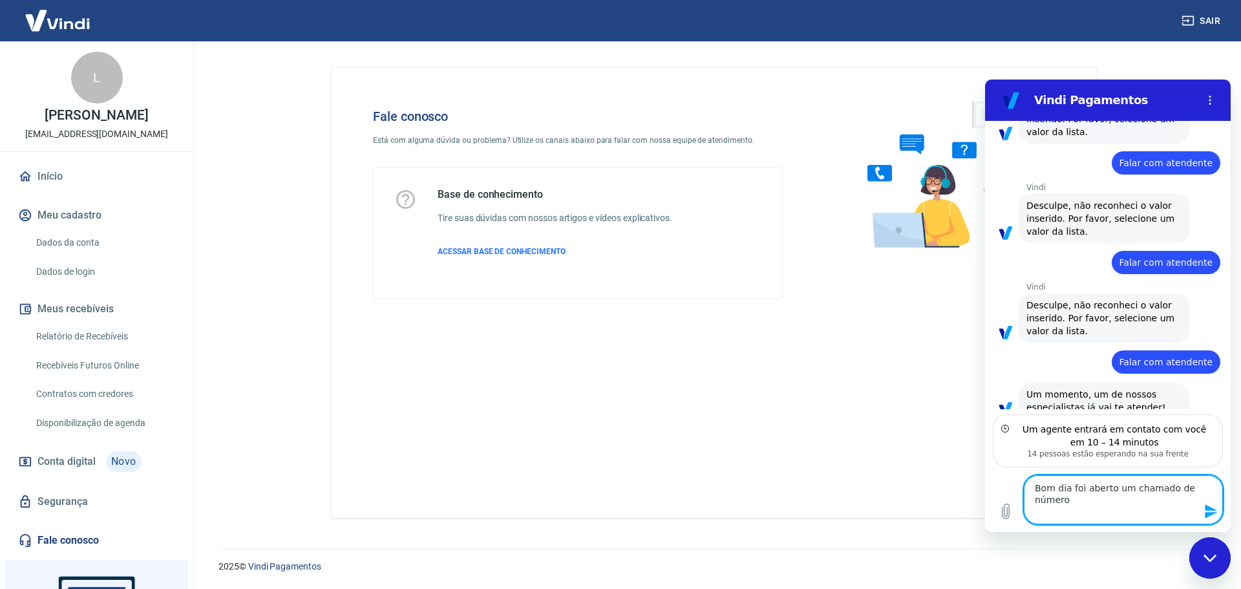
type textarea "x"
type textarea "Bom dia foi aberto um chamado de número 16"
type textarea "x"
type textarea "Bom dia foi aberto um chamado de número 167"
type textarea "x"
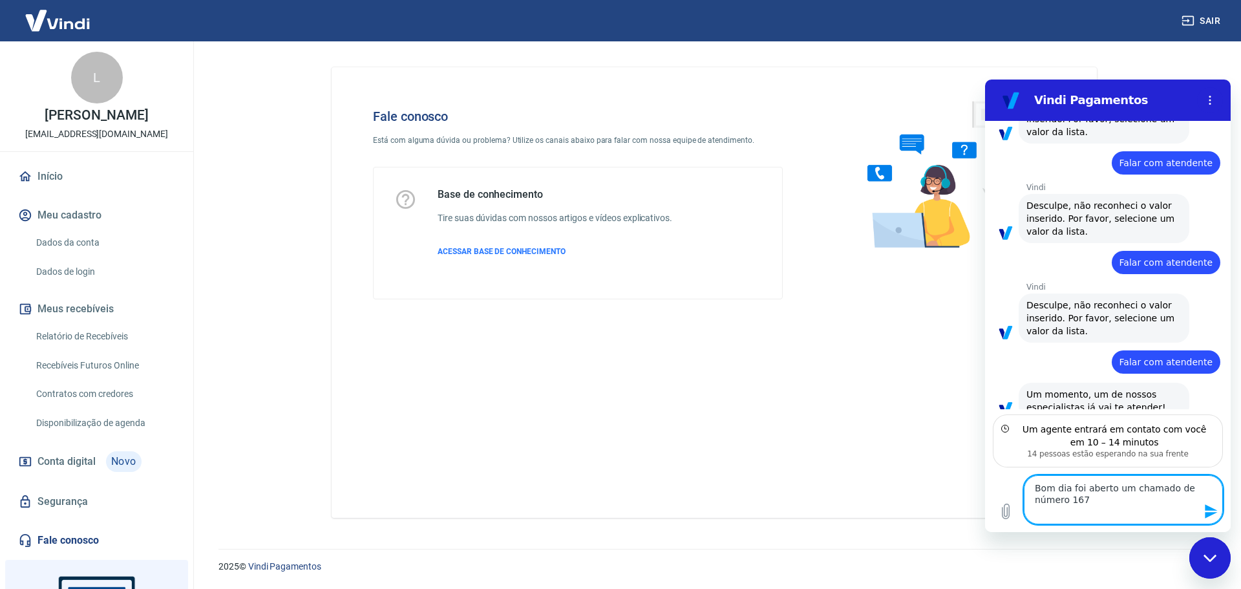
type textarea "Bom dia foi aberto um chamado de número 1676"
type textarea "x"
type textarea "Bom dia foi aberto um chamado de número 16769"
type textarea "x"
type textarea "Bom dia foi aberto um chamado de número 167697"
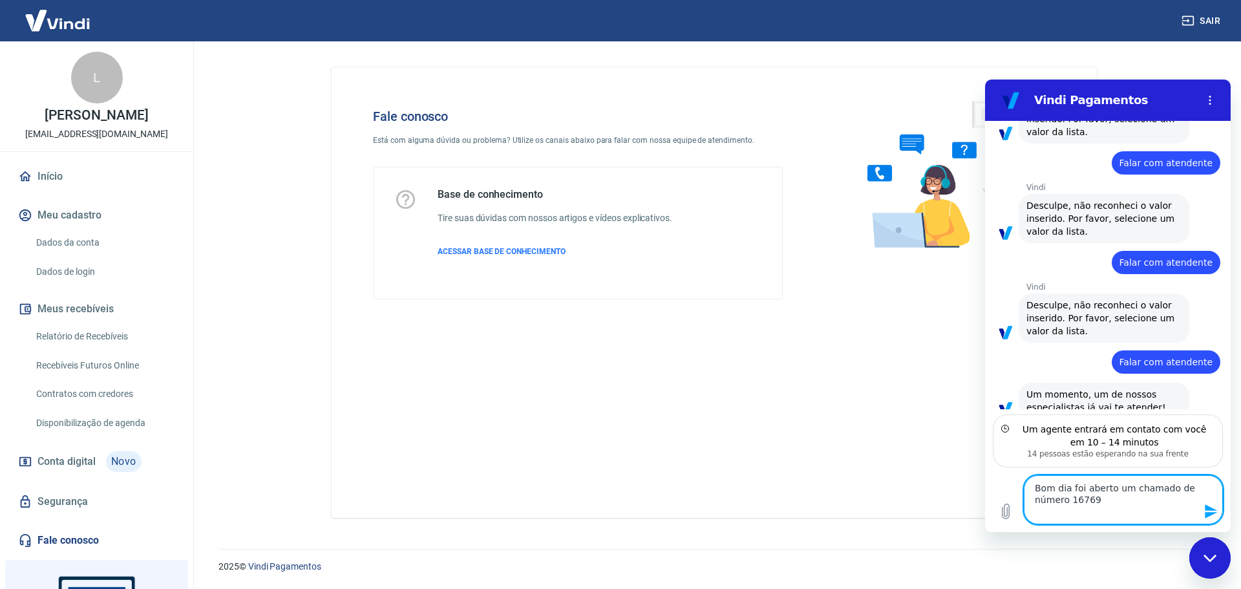
type textarea "x"
type textarea "Bom dia foi aberto um chamado de número [PHONE_NUMBER]"
type textarea "x"
type textarea "Bom dia foi aberto um chamado de número [PHONE_NUMBER]"
type textarea "x"
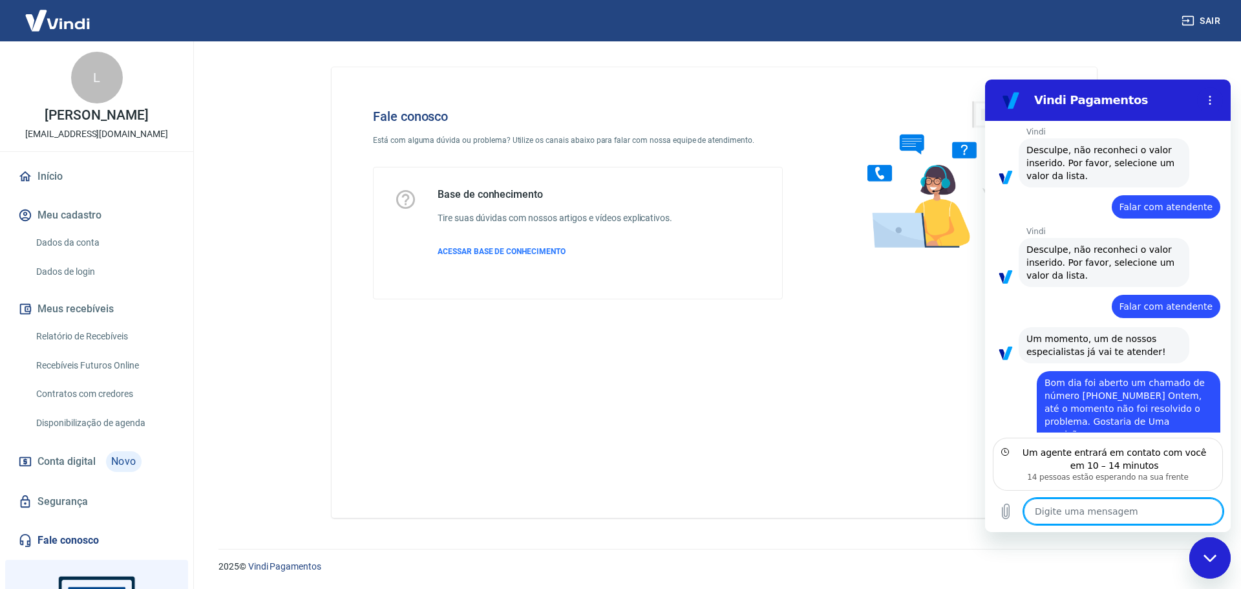
scroll to position [266, 0]
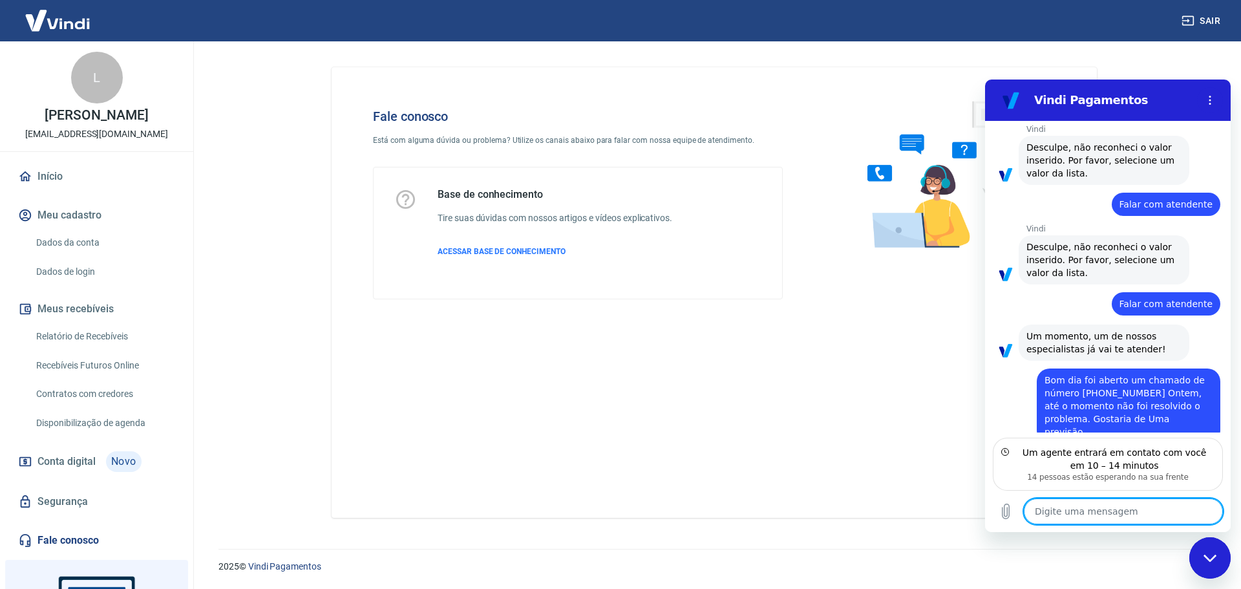
click at [1093, 396] on span "Bom dia foi aberto um chamado de número [PHONE_NUMBER] Ontem, até o momento não…" at bounding box center [1125, 406] width 163 height 62
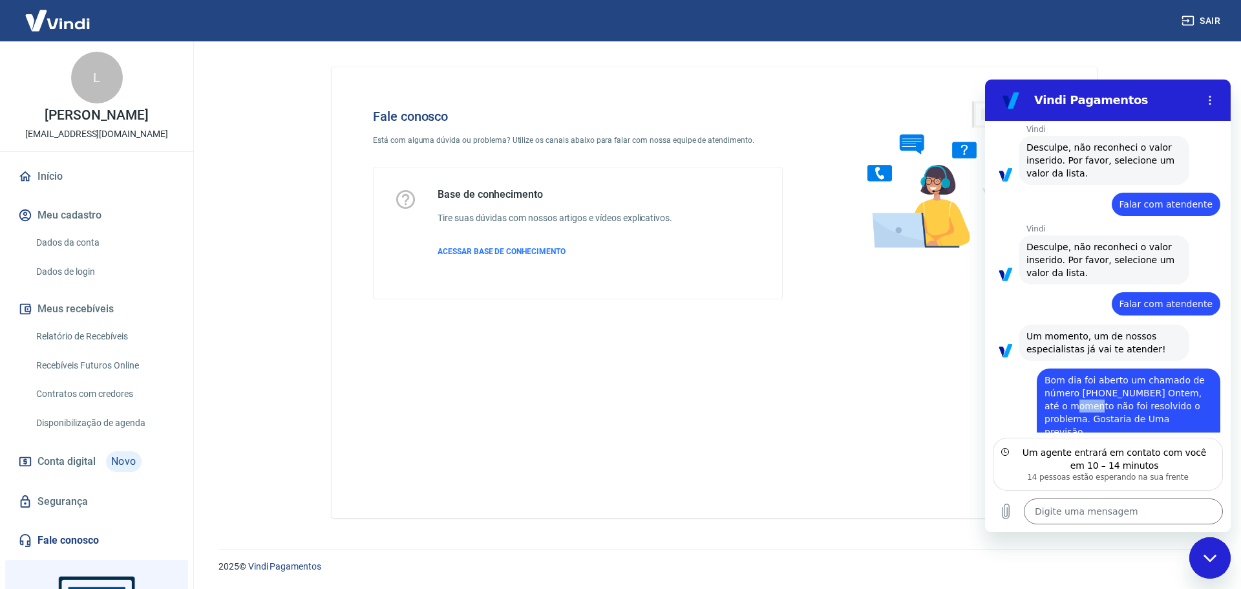
click at [1093, 396] on span "Bom dia foi aberto um chamado de número [PHONE_NUMBER] Ontem, até o momento não…" at bounding box center [1125, 406] width 163 height 62
copy span "Bom dia foi aberto um chamado de número [PHONE_NUMBER] Ontem, até o momento não…"
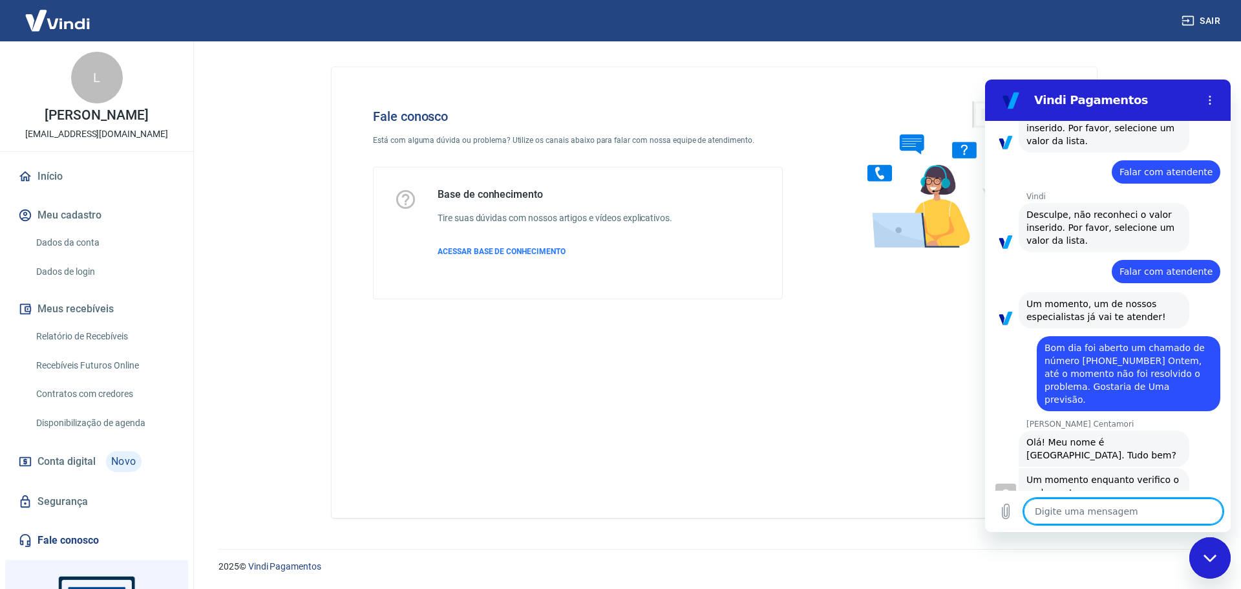
scroll to position [300, 0]
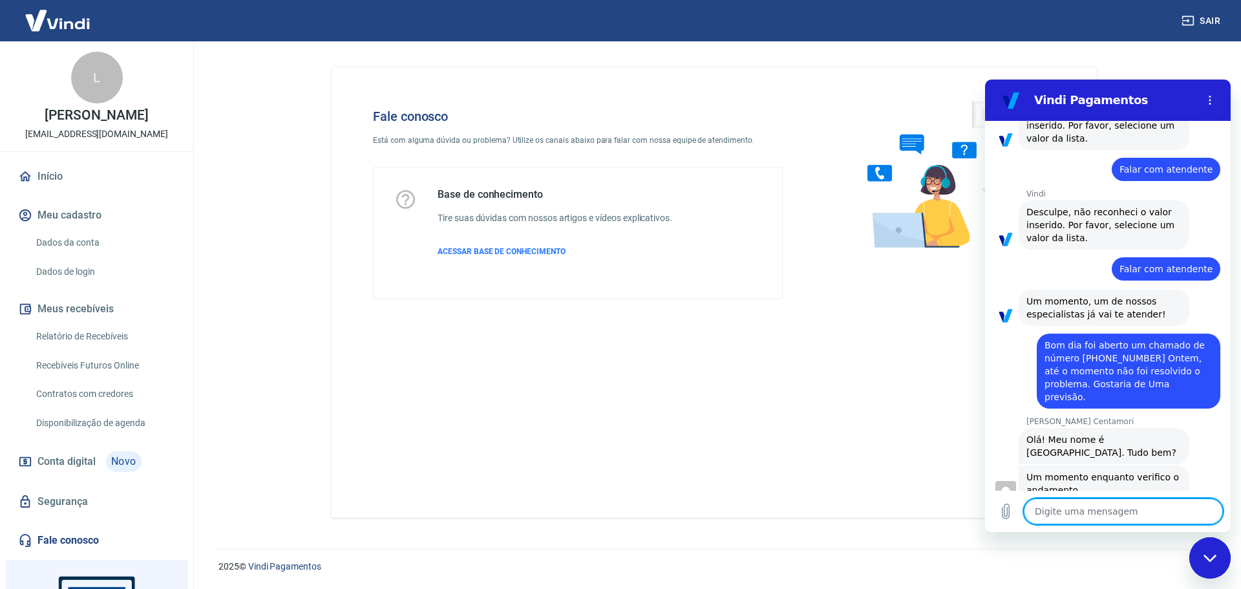
click at [1083, 517] on textarea at bounding box center [1123, 511] width 199 height 26
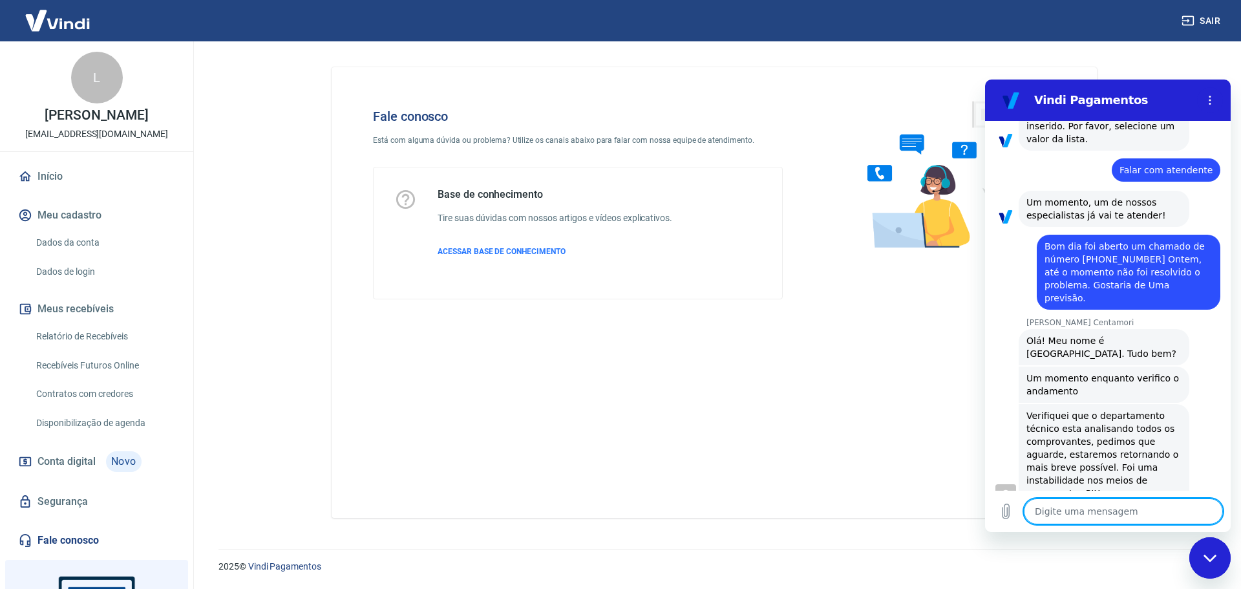
scroll to position [403, 0]
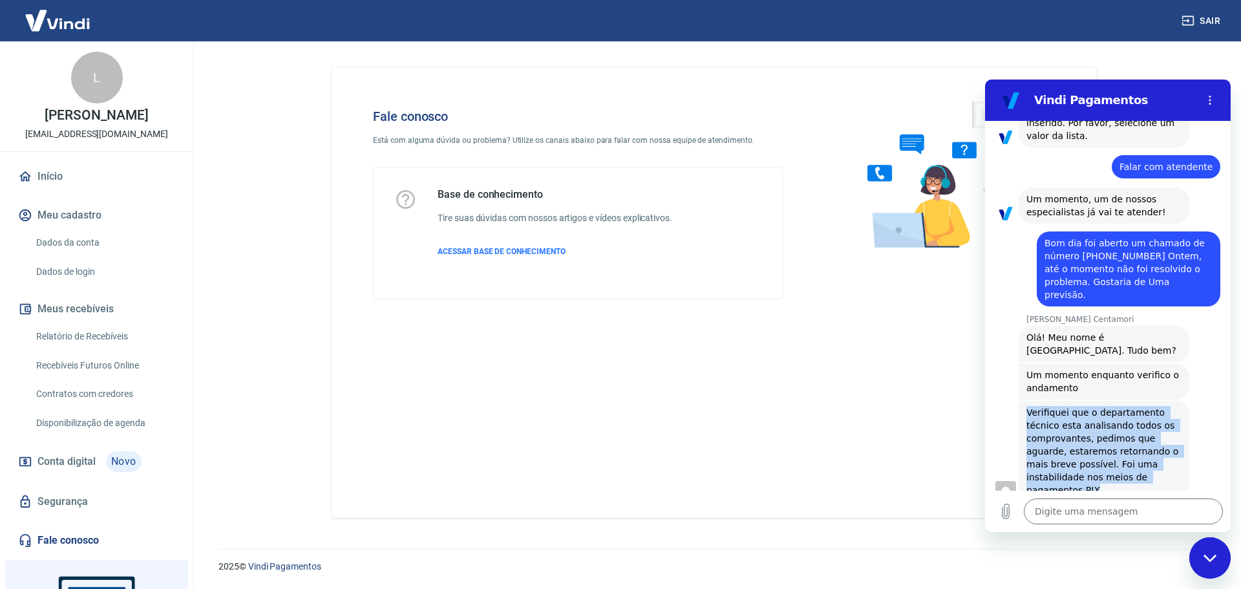
drag, startPoint x: 1024, startPoint y: 387, endPoint x: 1116, endPoint y: 470, distance: 124.0
click at [1116, 470] on div "[PERSON_NAME] Centamori diz: Verifiquei que o departamento técnico esta analisa…" at bounding box center [1103, 451] width 171 height 101
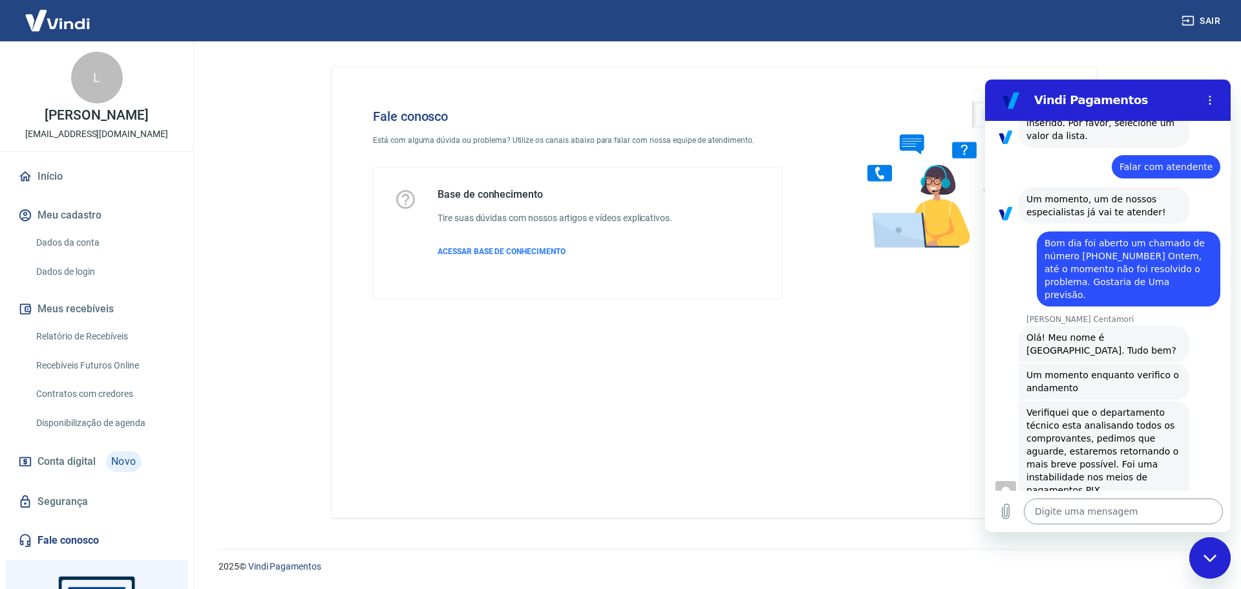
click at [1091, 516] on textarea at bounding box center [1123, 511] width 199 height 26
click at [1062, 517] on textarea at bounding box center [1123, 511] width 199 height 26
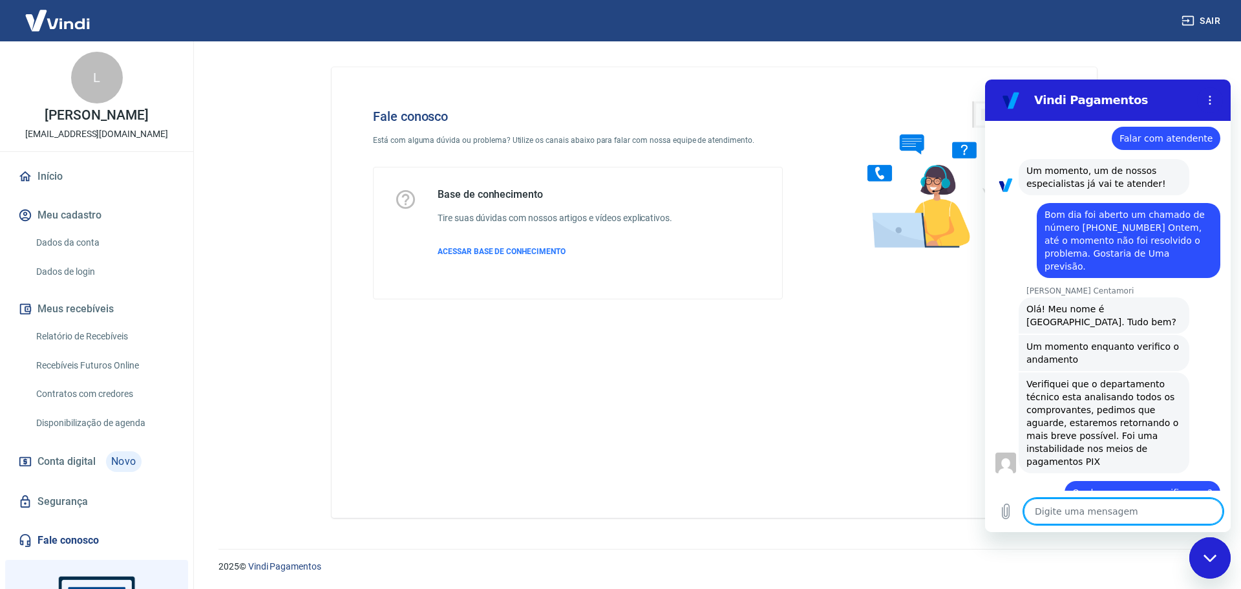
scroll to position [434, 0]
